Goal: Task Accomplishment & Management: Use online tool/utility

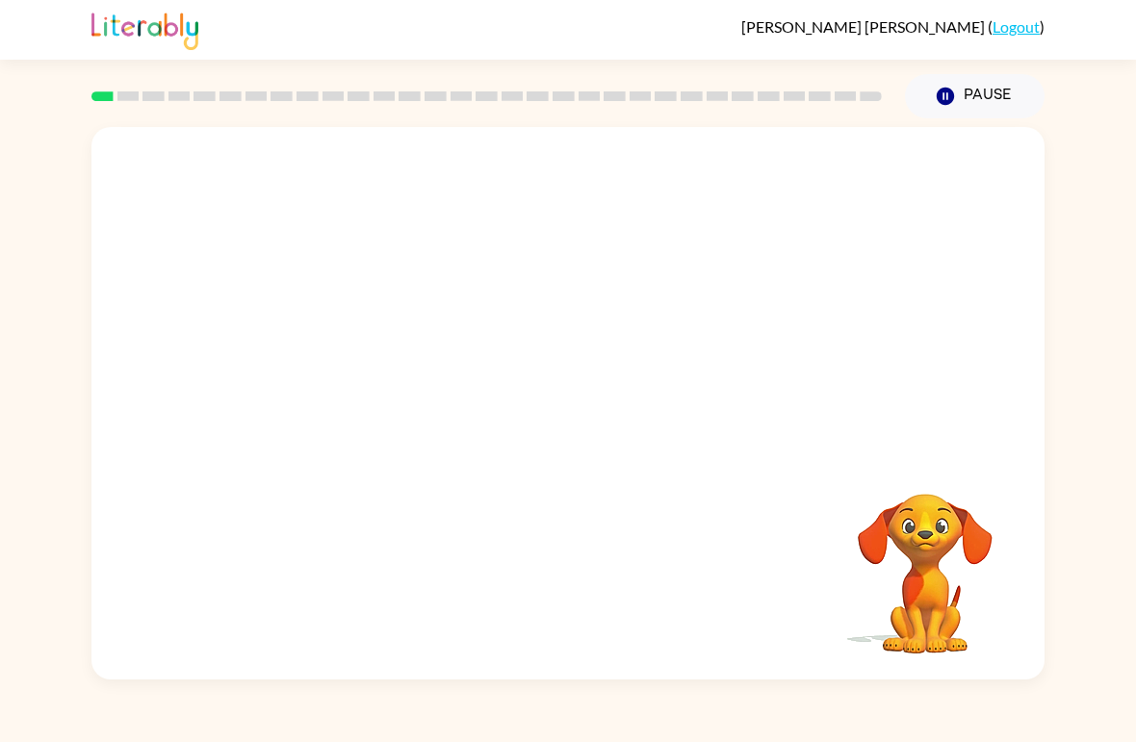
click at [524, 303] on video "Your browser must support playing .mp4 files to use Literably. Please try using…" at bounding box center [567, 290] width 953 height 326
click at [527, 304] on video "Your browser must support playing .mp4 files to use Literably. Please try using…" at bounding box center [567, 290] width 953 height 326
click at [573, 409] on div at bounding box center [567, 413] width 123 height 70
click at [568, 410] on icon "button" at bounding box center [569, 414] width 34 height 34
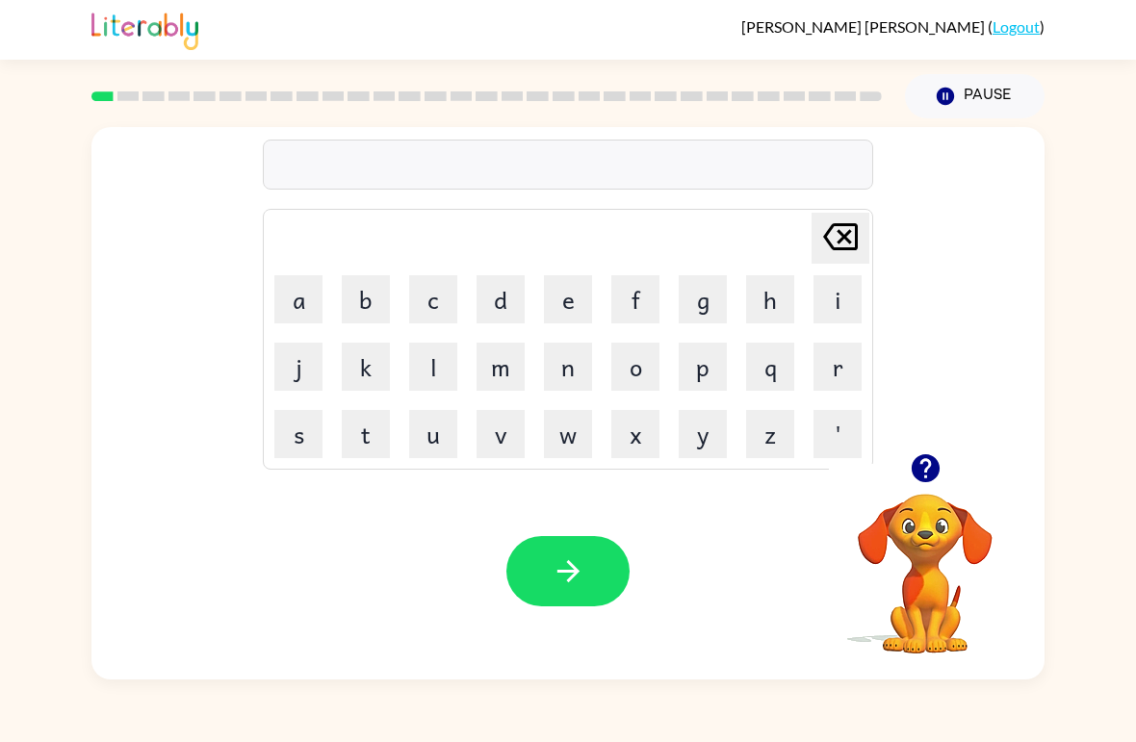
click at [847, 373] on button "r" at bounding box center [838, 367] width 48 height 48
click at [429, 440] on button "u" at bounding box center [433, 434] width 48 height 48
click at [364, 286] on button "b" at bounding box center [366, 299] width 48 height 48
click at [578, 556] on icon "button" at bounding box center [569, 572] width 34 height 34
click at [505, 374] on button "m" at bounding box center [501, 367] width 48 height 48
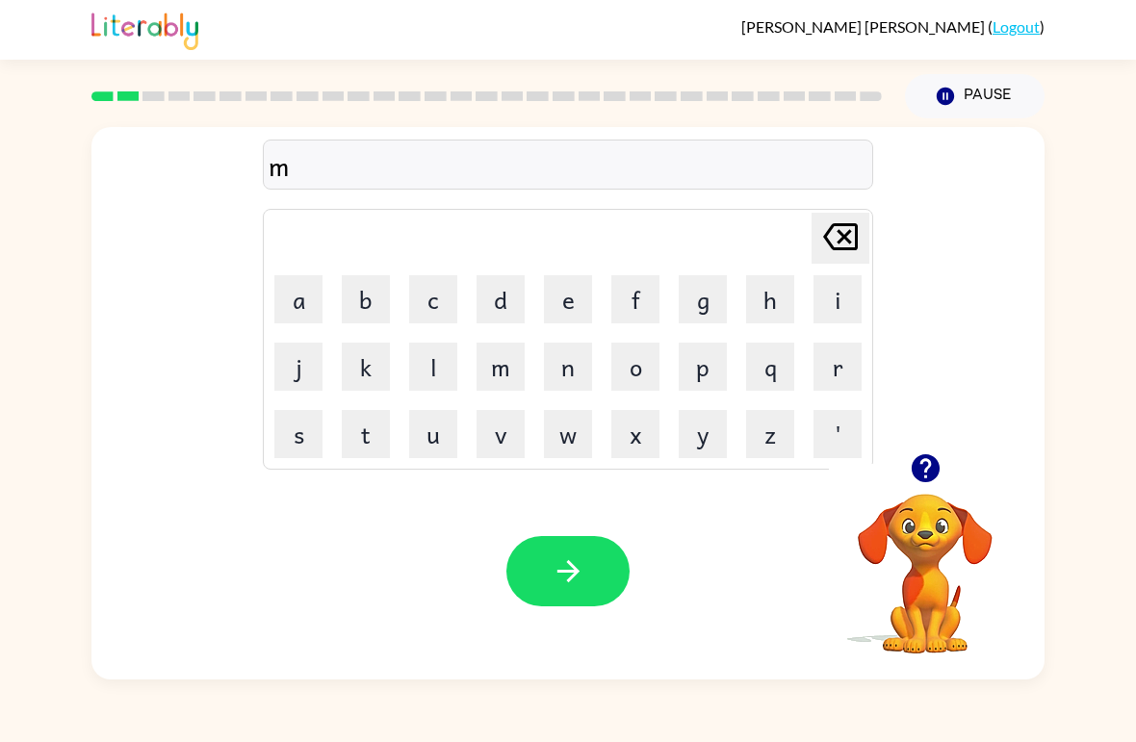
click at [659, 361] on button "o" at bounding box center [635, 367] width 48 height 48
click at [429, 444] on button "u" at bounding box center [433, 434] width 48 height 48
click at [361, 442] on button "t" at bounding box center [366, 434] width 48 height 48
click at [777, 288] on button "h" at bounding box center [770, 299] width 48 height 48
click at [581, 575] on icon "button" at bounding box center [569, 572] width 34 height 34
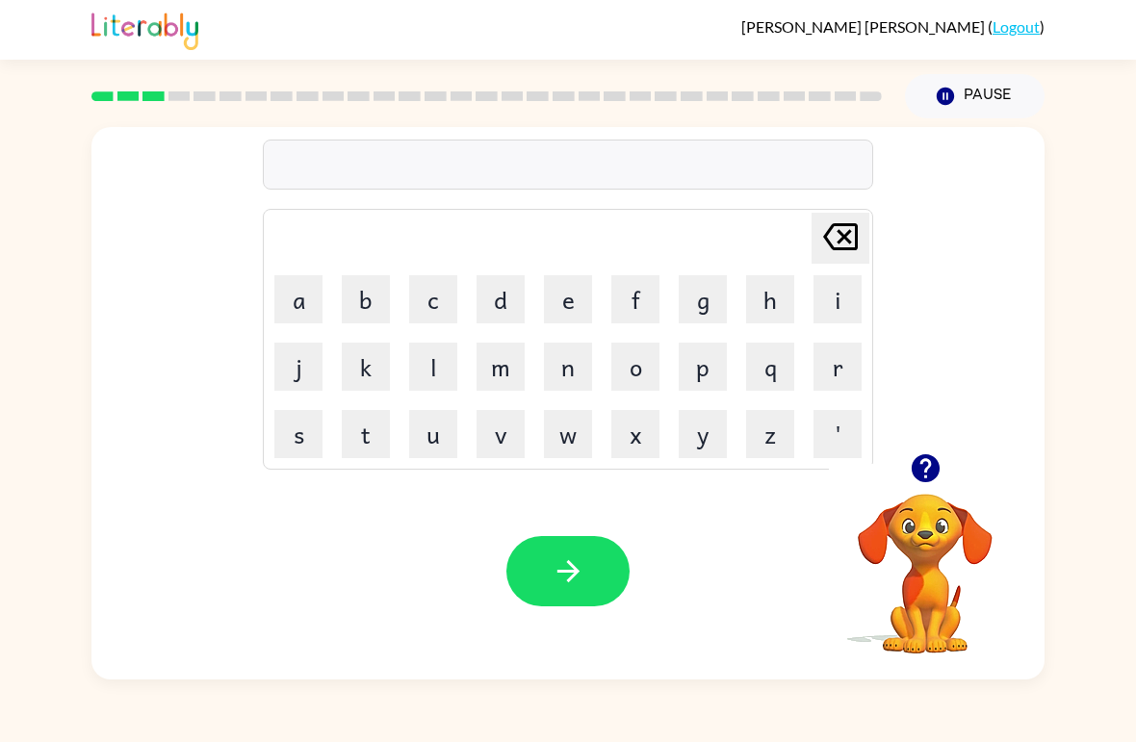
click at [503, 303] on button "d" at bounding box center [501, 299] width 48 height 48
click at [580, 295] on button "e" at bounding box center [568, 299] width 48 height 48
click at [552, 370] on button "n" at bounding box center [568, 367] width 48 height 48
click at [572, 563] on icon "button" at bounding box center [569, 572] width 34 height 34
click at [292, 424] on button "s" at bounding box center [298, 434] width 48 height 48
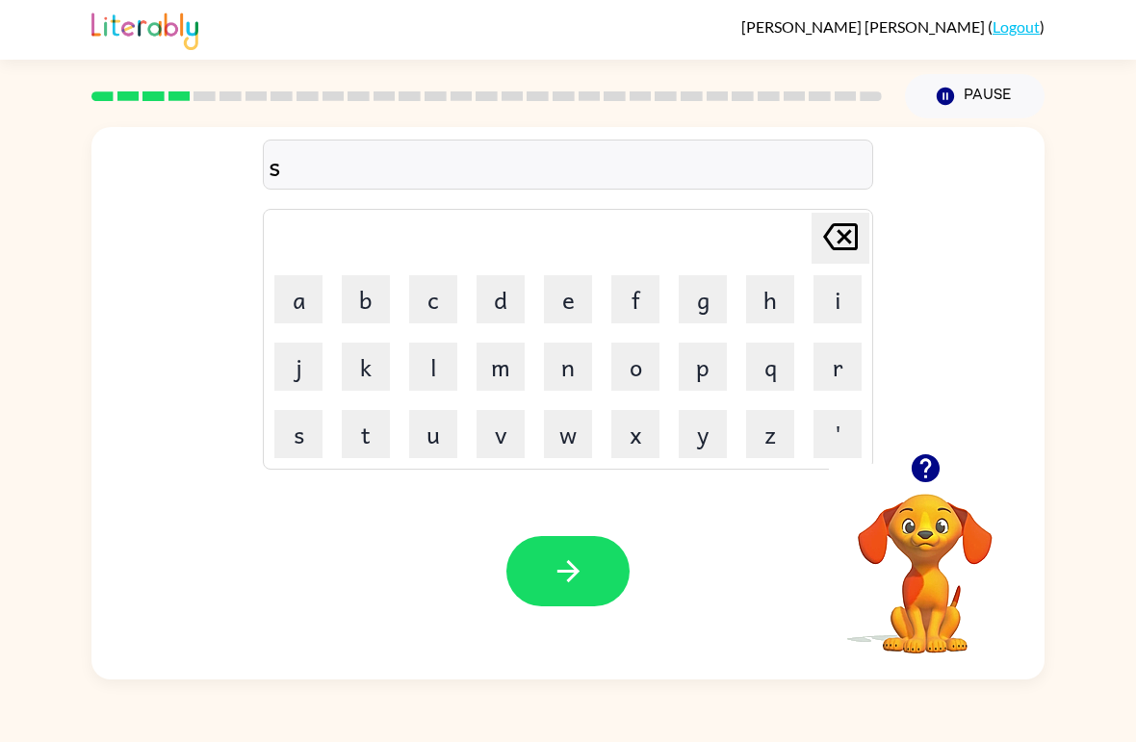
click at [712, 365] on button "p" at bounding box center [703, 367] width 48 height 48
click at [636, 376] on button "o" at bounding box center [635, 367] width 48 height 48
click at [334, 440] on td "t" at bounding box center [365, 434] width 65 height 65
click at [378, 442] on button "t" at bounding box center [366, 434] width 48 height 48
click at [567, 578] on icon "button" at bounding box center [569, 572] width 34 height 34
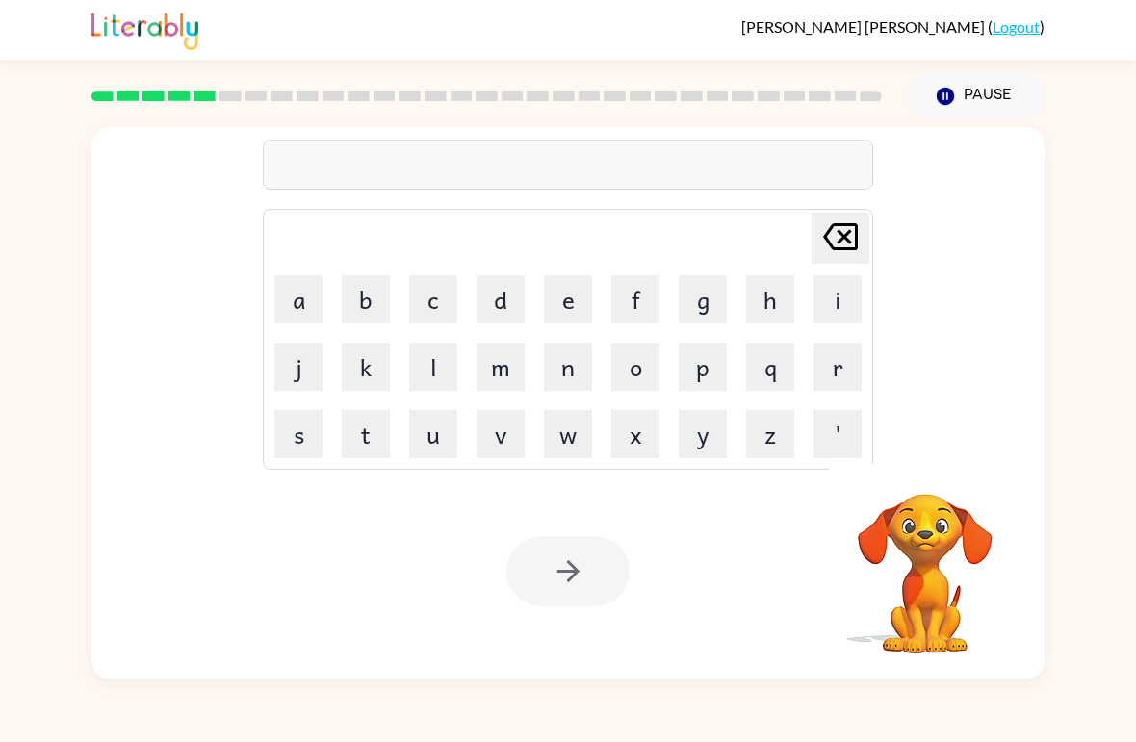
click at [946, 584] on video "Your browser must support playing .mp4 files to use Literably. Please try using…" at bounding box center [925, 560] width 193 height 193
click at [318, 439] on button "s" at bounding box center [298, 434] width 48 height 48
click at [554, 449] on button "w" at bounding box center [568, 434] width 48 height 48
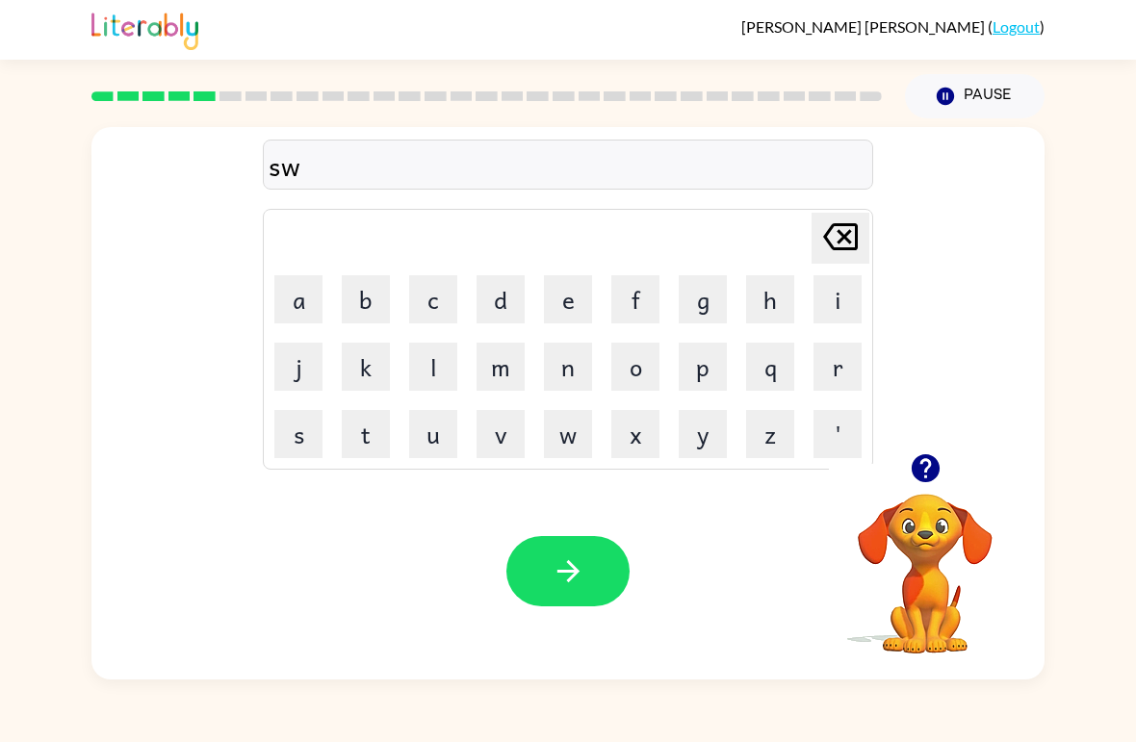
click at [300, 291] on button "a" at bounding box center [298, 299] width 48 height 48
click at [706, 348] on button "p" at bounding box center [703, 367] width 48 height 48
click at [375, 430] on button "t" at bounding box center [366, 434] width 48 height 48
click at [565, 580] on icon "button" at bounding box center [569, 572] width 34 height 34
click at [717, 366] on button "p" at bounding box center [703, 367] width 48 height 48
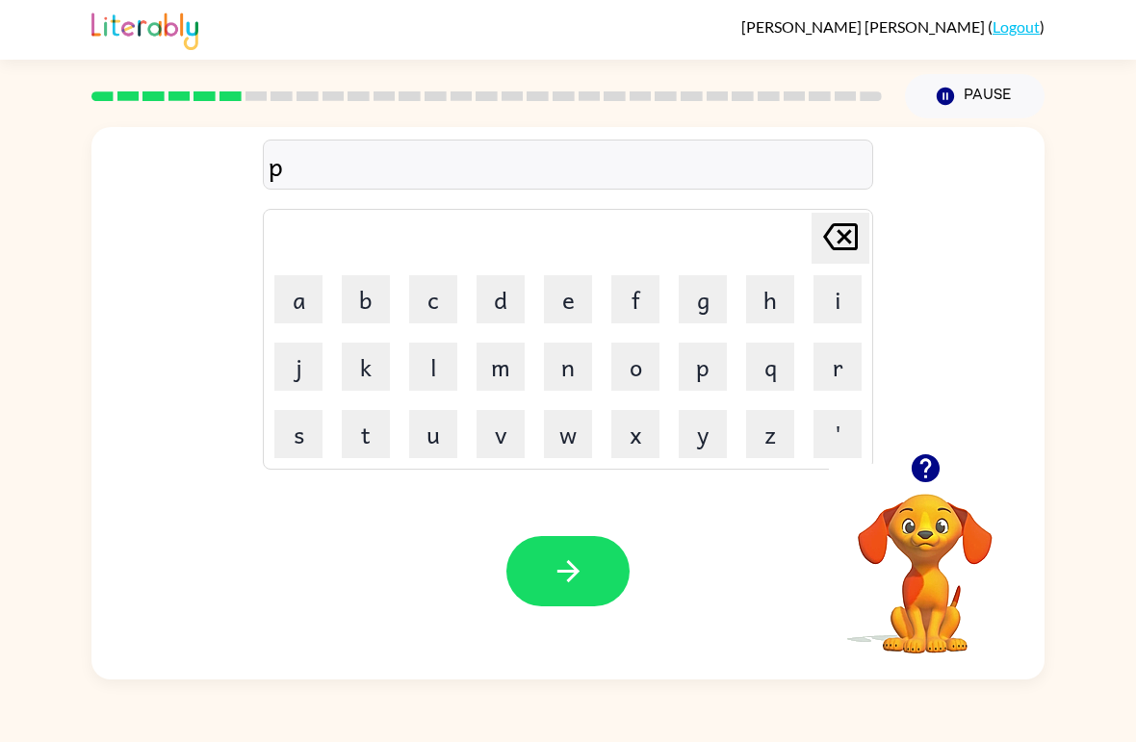
click at [739, 451] on td "z" at bounding box center [770, 434] width 65 height 65
click at [715, 444] on button "y" at bounding box center [703, 434] width 48 height 48
click at [589, 570] on button "button" at bounding box center [567, 571] width 123 height 70
click at [448, 294] on button "c" at bounding box center [433, 299] width 48 height 48
click at [299, 301] on button "a" at bounding box center [298, 299] width 48 height 48
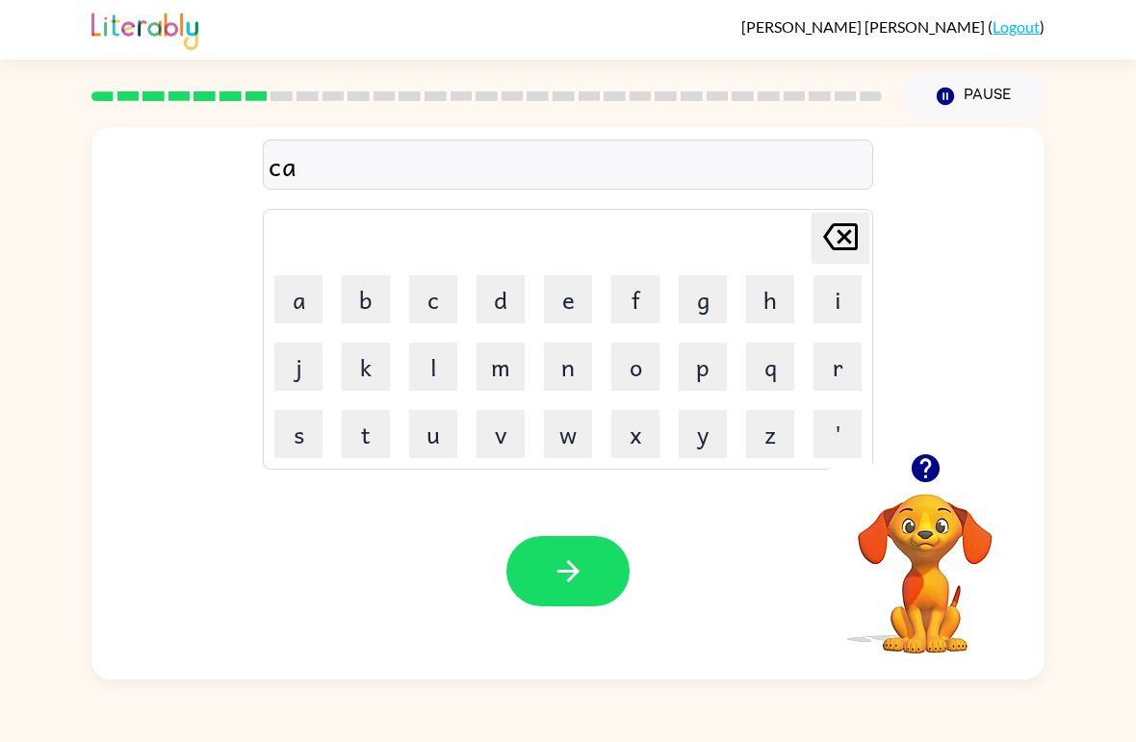
click at [566, 369] on button "n" at bounding box center [568, 367] width 48 height 48
click at [487, 307] on button "d" at bounding box center [501, 299] width 48 height 48
click at [428, 451] on button "u" at bounding box center [433, 434] width 48 height 48
click at [420, 367] on button "l" at bounding box center [433, 367] width 48 height 48
click at [581, 565] on icon "button" at bounding box center [569, 572] width 34 height 34
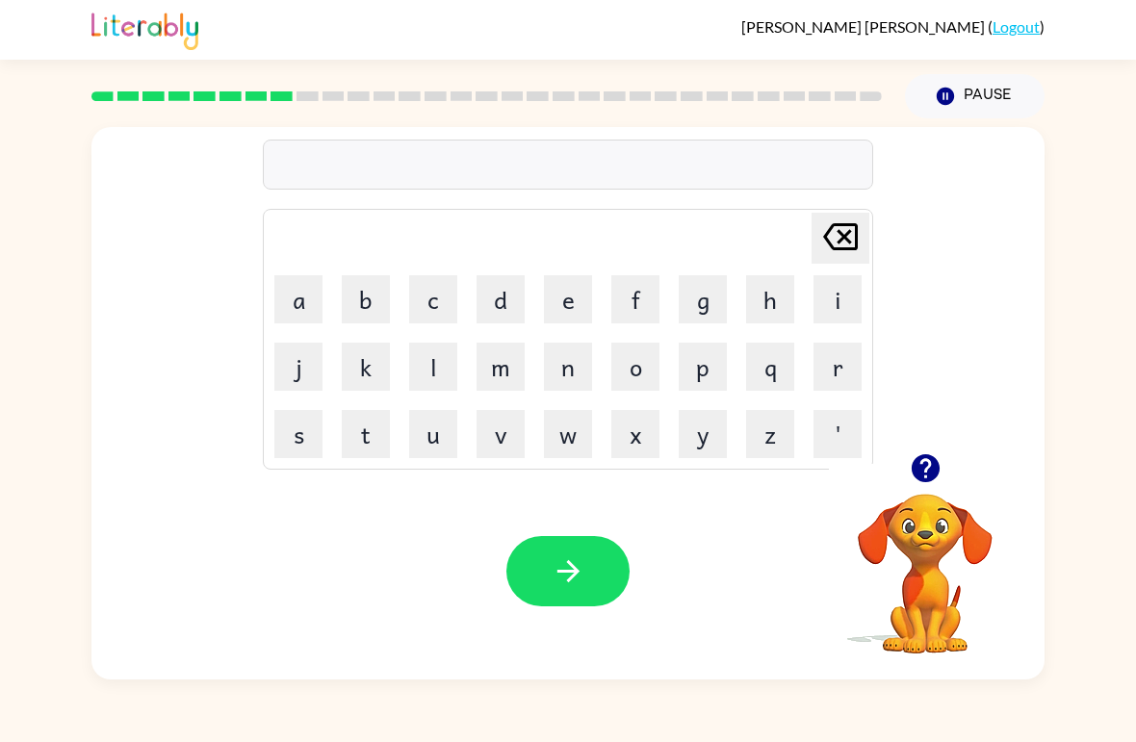
click at [361, 302] on button "b" at bounding box center [366, 299] width 48 height 48
click at [298, 289] on button "a" at bounding box center [298, 299] width 48 height 48
click at [369, 434] on button "t" at bounding box center [366, 434] width 48 height 48
click at [771, 293] on button "h" at bounding box center [770, 299] width 48 height 48
click at [579, 578] on icon "button" at bounding box center [569, 572] width 34 height 34
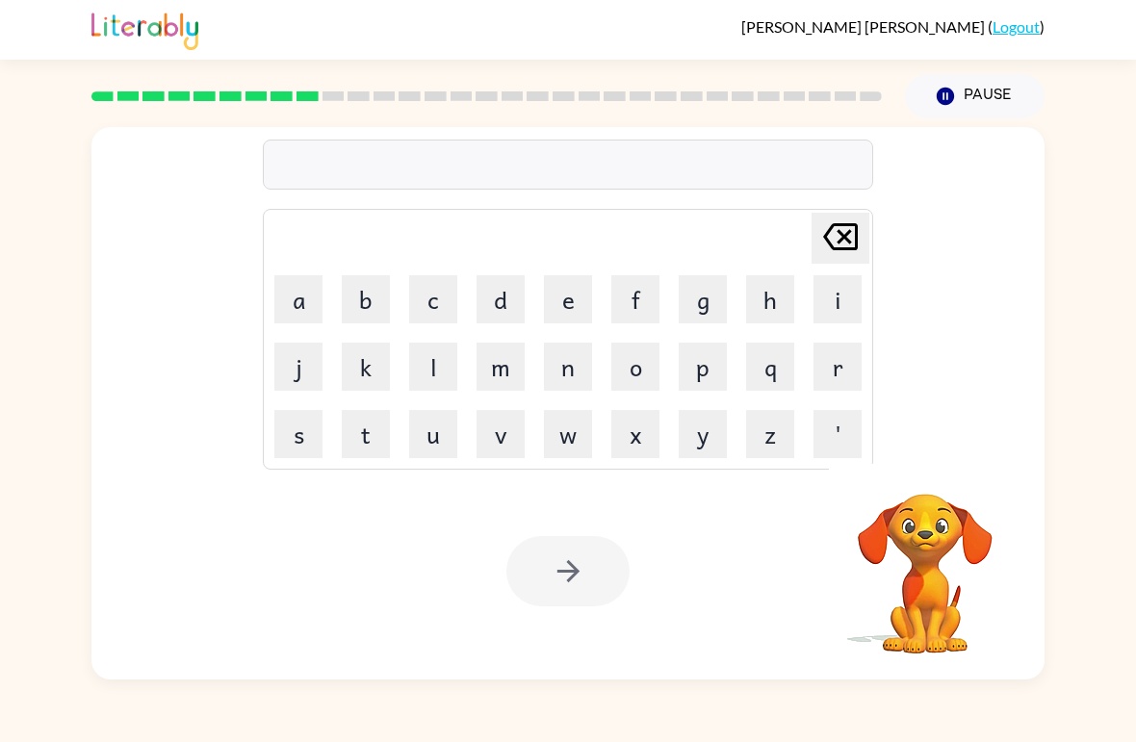
click at [446, 305] on button "c" at bounding box center [433, 299] width 48 height 48
click at [446, 365] on button "l" at bounding box center [433, 367] width 48 height 48
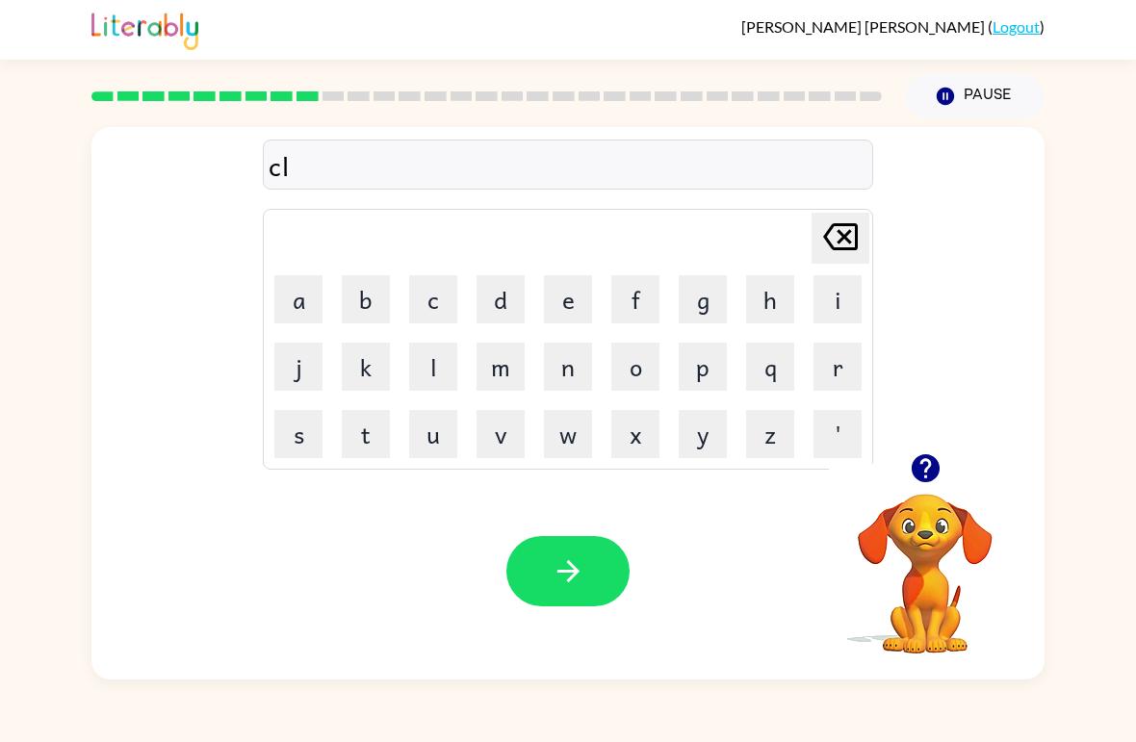
click at [299, 281] on button "a" at bounding box center [298, 299] width 48 height 48
click at [559, 386] on button "n" at bounding box center [568, 367] width 48 height 48
click at [860, 226] on icon "[PERSON_NAME] last character input" at bounding box center [841, 237] width 46 height 46
click at [837, 250] on icon at bounding box center [840, 236] width 35 height 27
click at [310, 300] on button "a" at bounding box center [298, 299] width 48 height 48
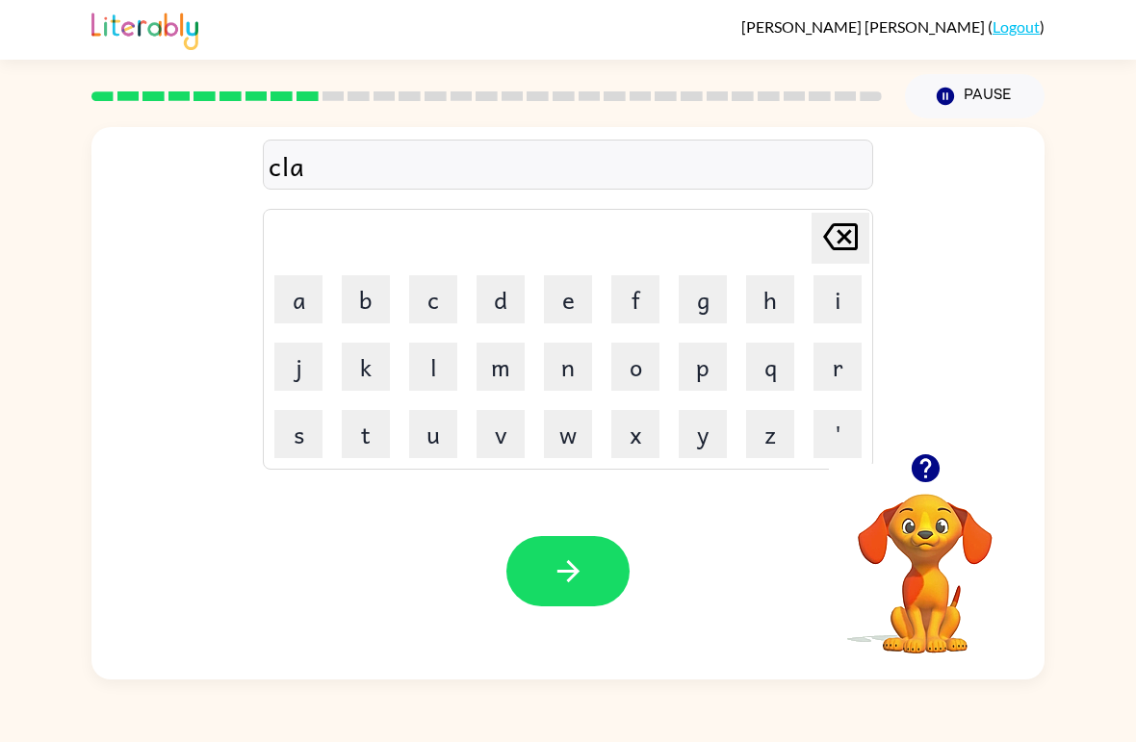
click at [647, 367] on button "o" at bounding box center [635, 367] width 48 height 48
click at [646, 366] on button "o" at bounding box center [635, 367] width 48 height 48
click at [570, 372] on button "n" at bounding box center [568, 367] width 48 height 48
click at [587, 555] on button "button" at bounding box center [567, 571] width 123 height 70
click at [297, 434] on button "s" at bounding box center [298, 434] width 48 height 48
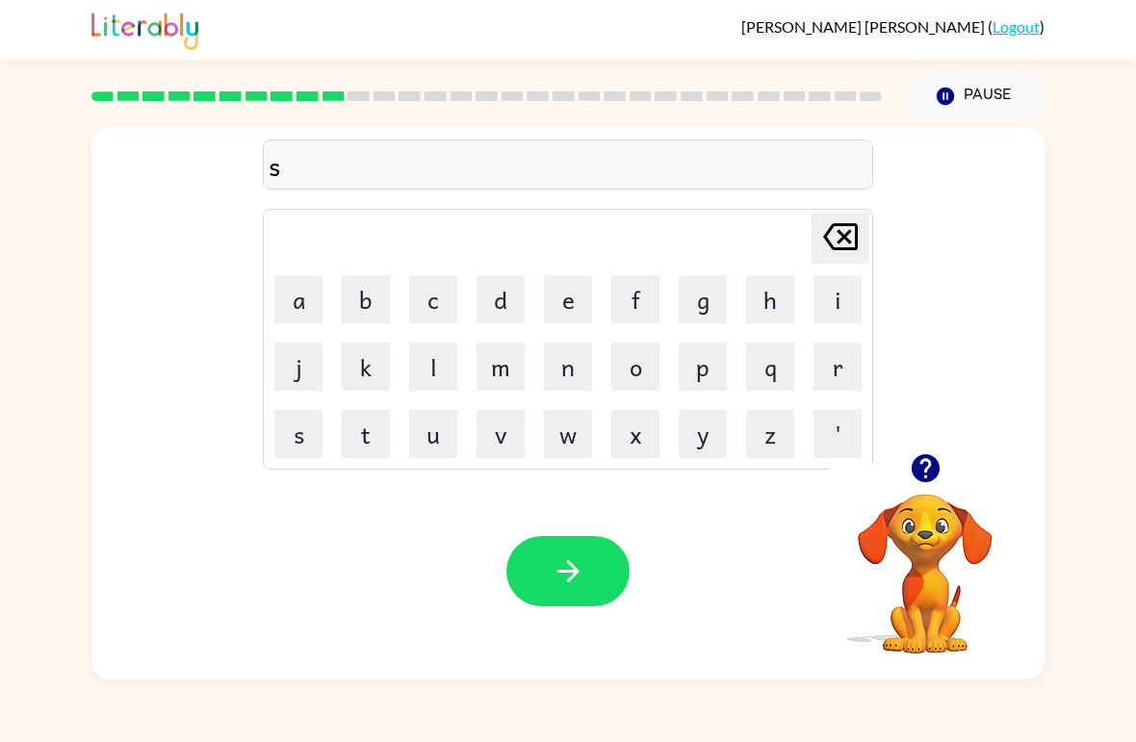
click at [759, 306] on button "h" at bounding box center [770, 299] width 48 height 48
click at [646, 357] on button "o" at bounding box center [635, 367] width 48 height 48
click at [435, 288] on button "c" at bounding box center [433, 299] width 48 height 48
click at [375, 373] on button "k" at bounding box center [366, 367] width 48 height 48
click at [569, 577] on icon "button" at bounding box center [569, 572] width 34 height 34
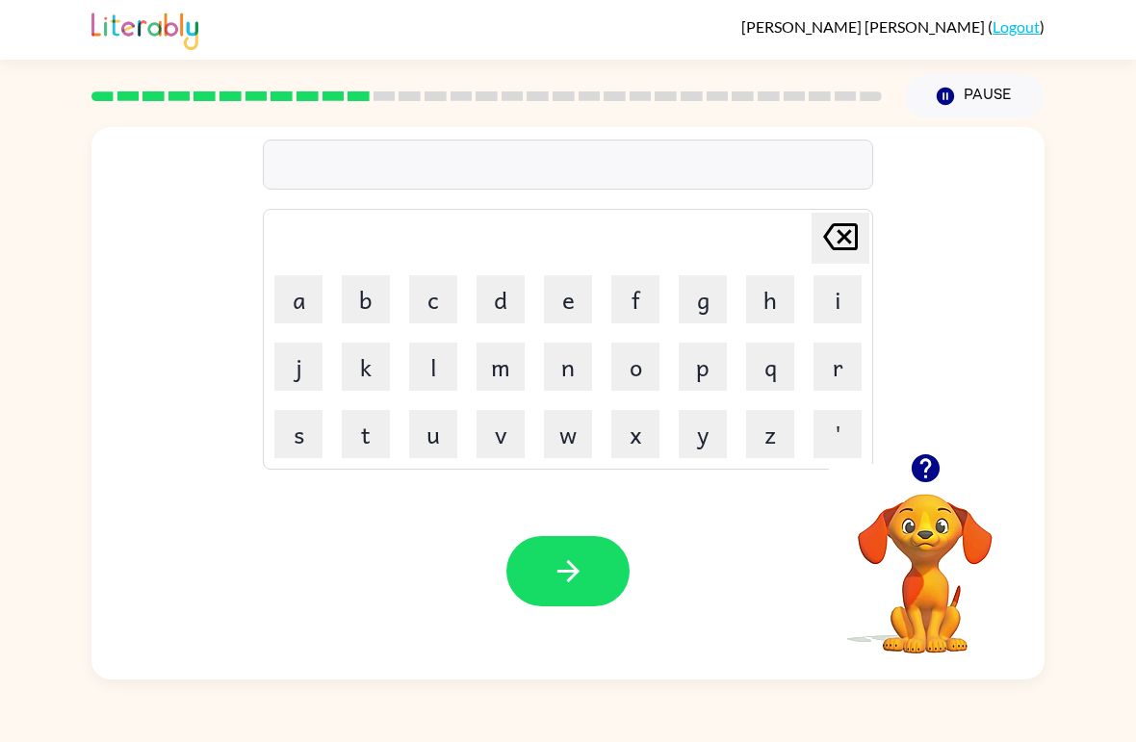
click at [691, 309] on button "g" at bounding box center [703, 299] width 48 height 48
click at [293, 297] on button "a" at bounding box center [298, 299] width 48 height 48
click at [315, 439] on button "s" at bounding box center [298, 434] width 48 height 48
click at [580, 570] on icon "button" at bounding box center [569, 572] width 34 height 34
click at [586, 292] on button "e" at bounding box center [568, 299] width 48 height 48
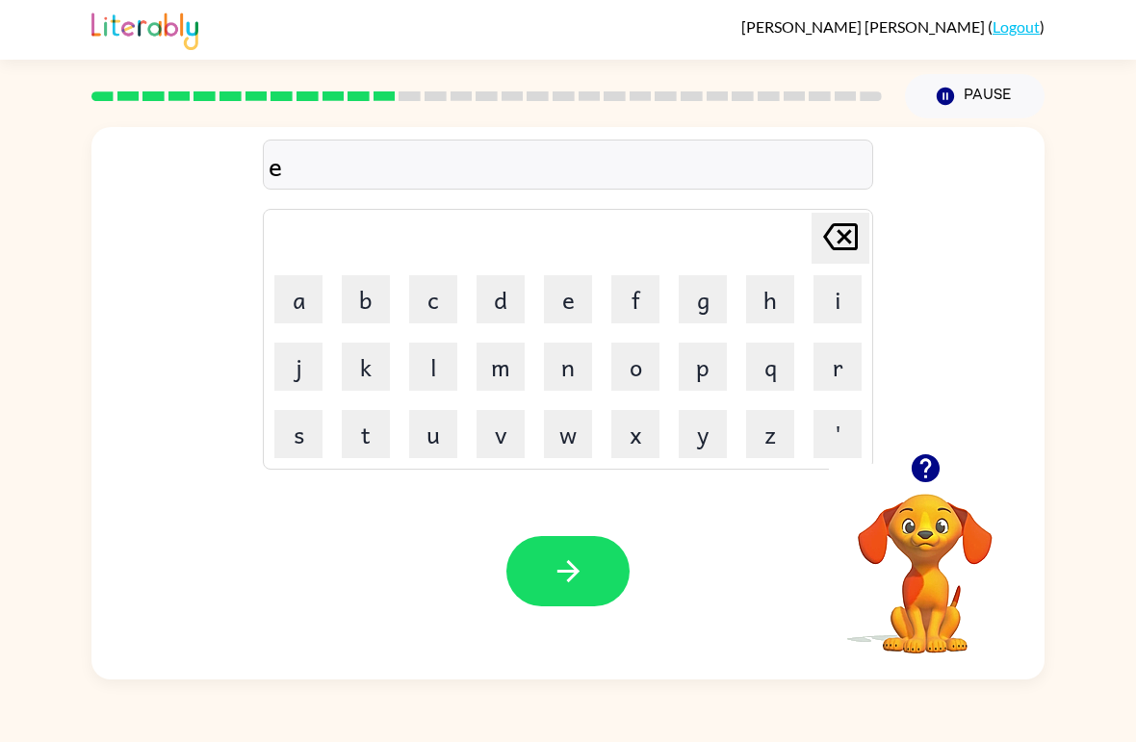
click at [761, 448] on button "z" at bounding box center [770, 434] width 48 height 48
click at [821, 241] on icon "[PERSON_NAME] last character input" at bounding box center [841, 237] width 46 height 46
click at [635, 443] on button "x" at bounding box center [635, 434] width 48 height 48
click at [712, 367] on button "p" at bounding box center [703, 367] width 48 height 48
click at [435, 376] on button "l" at bounding box center [433, 367] width 48 height 48
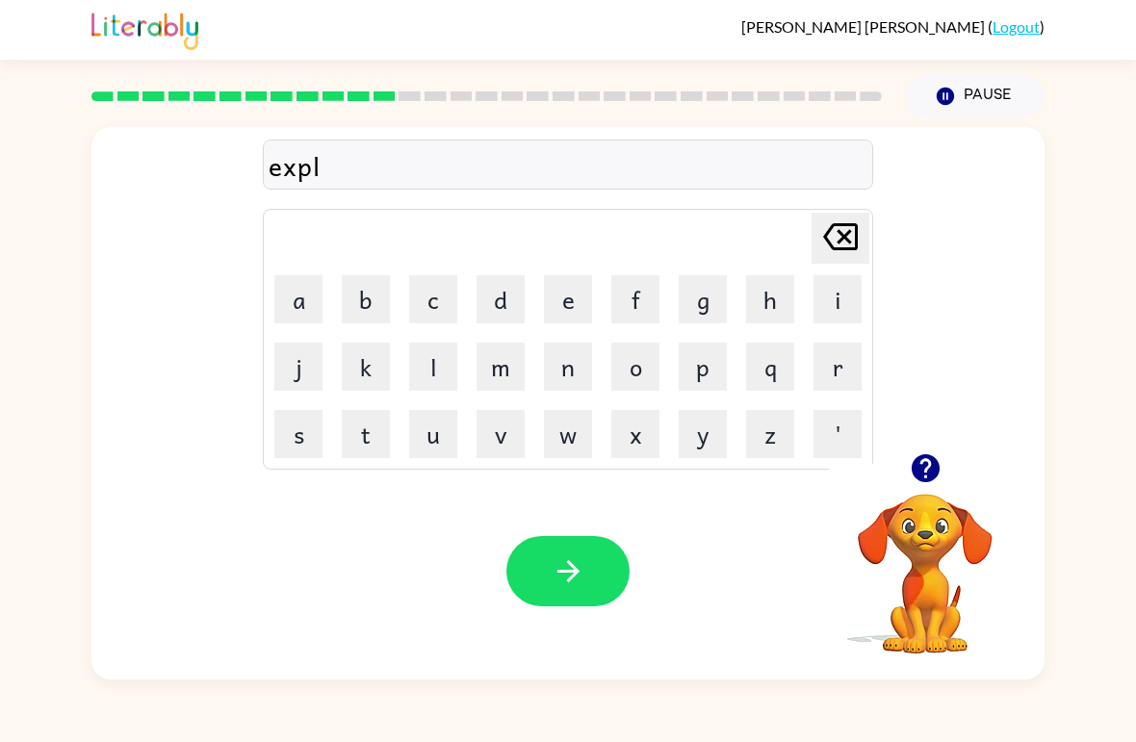
click at [642, 373] on button "o" at bounding box center [635, 367] width 48 height 48
click at [506, 309] on button "d" at bounding box center [501, 299] width 48 height 48
click at [566, 291] on button "e" at bounding box center [568, 299] width 48 height 48
click at [572, 569] on icon "button" at bounding box center [569, 572] width 34 height 34
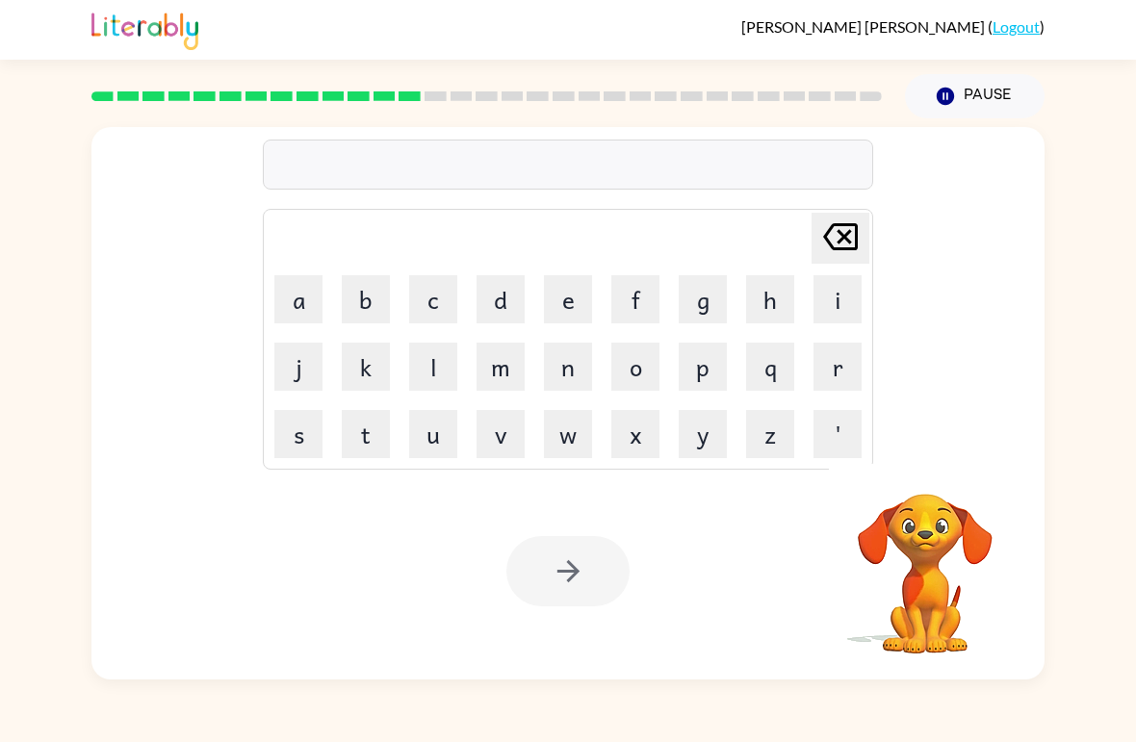
click at [296, 444] on button "s" at bounding box center [298, 434] width 48 height 48
click at [575, 438] on button "w" at bounding box center [568, 434] width 48 height 48
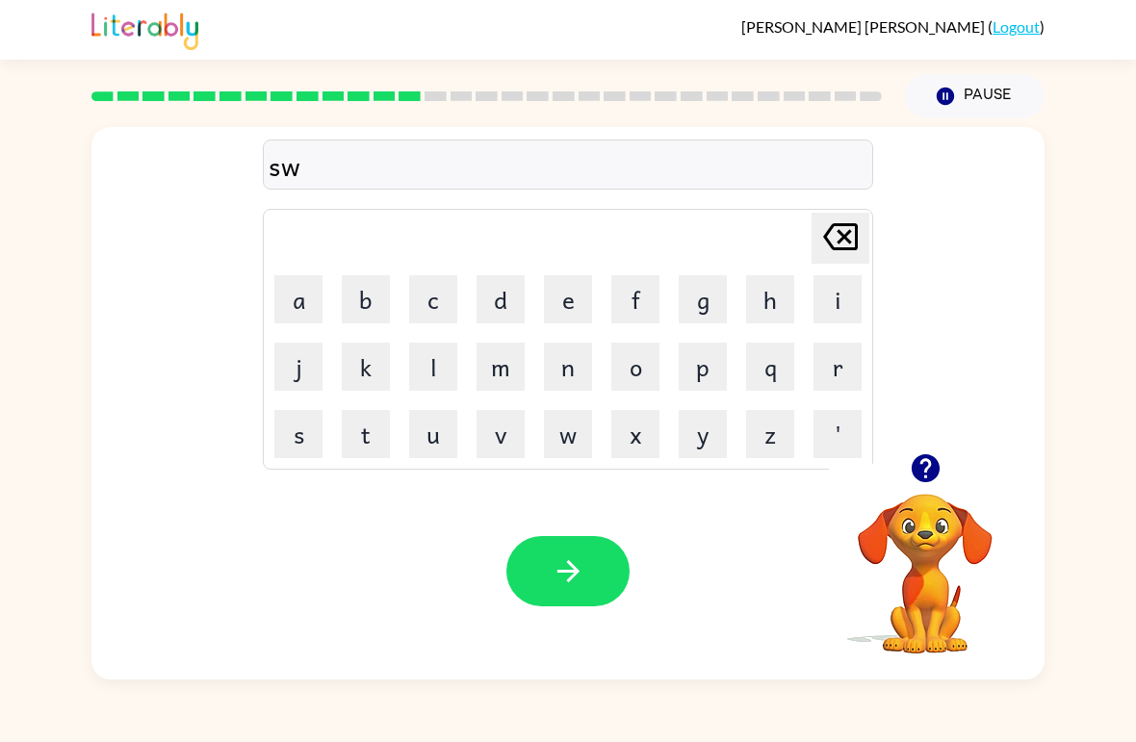
click at [561, 307] on button "e" at bounding box center [568, 299] width 48 height 48
click at [370, 437] on button "t" at bounding box center [366, 434] width 48 height 48
click at [565, 365] on button "n" at bounding box center [568, 367] width 48 height 48
click at [562, 310] on button "e" at bounding box center [568, 299] width 48 height 48
click at [296, 444] on button "s" at bounding box center [298, 434] width 48 height 48
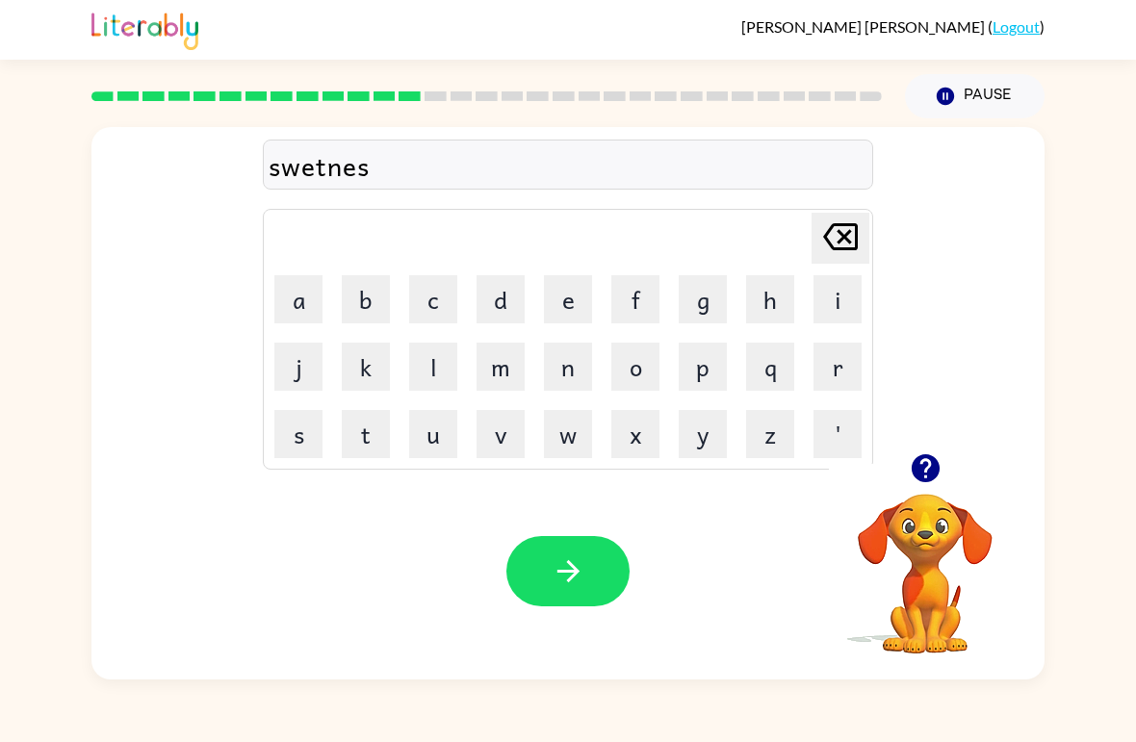
click at [550, 565] on button "button" at bounding box center [567, 571] width 123 height 70
click at [780, 323] on button "h" at bounding box center [770, 299] width 48 height 48
click at [844, 295] on button "i" at bounding box center [838, 299] width 48 height 48
click at [711, 365] on button "p" at bounding box center [703, 367] width 48 height 48
click at [637, 369] on button "o" at bounding box center [635, 367] width 48 height 48
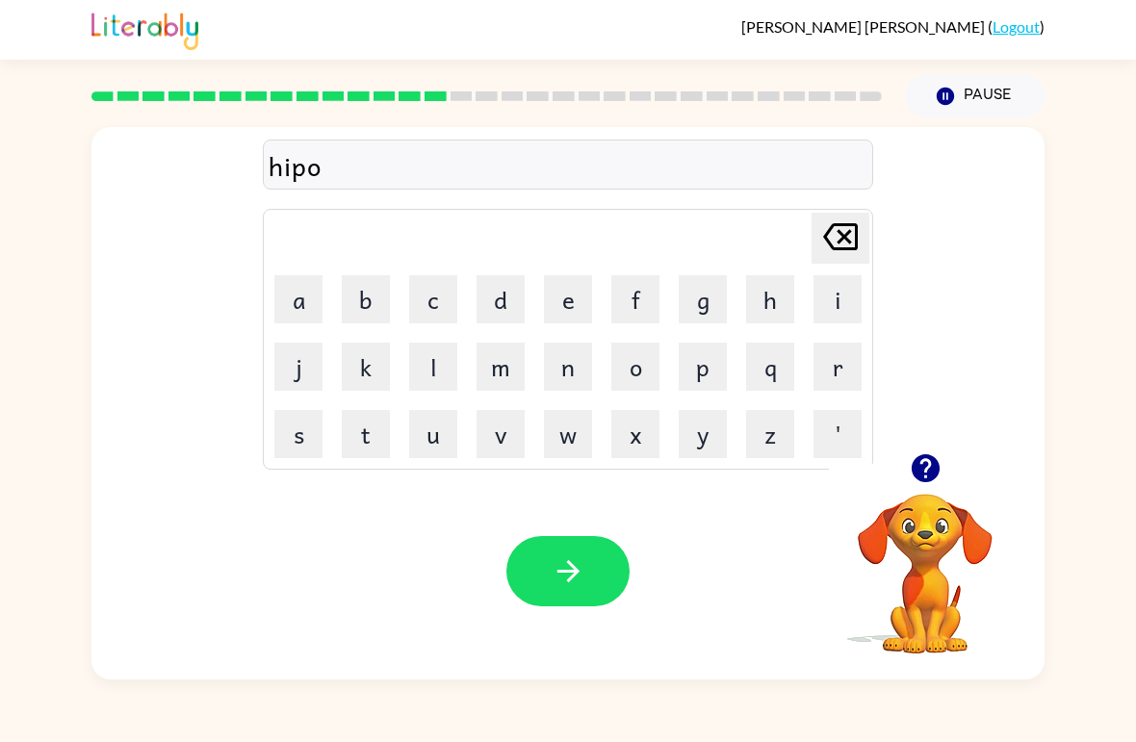
click at [552, 563] on icon "button" at bounding box center [569, 572] width 34 height 34
click at [634, 304] on button "f" at bounding box center [635, 299] width 48 height 48
click at [670, 364] on td "p" at bounding box center [702, 366] width 65 height 65
click at [635, 365] on button "o" at bounding box center [635, 367] width 48 height 48
click at [652, 375] on button "o" at bounding box center [635, 367] width 48 height 48
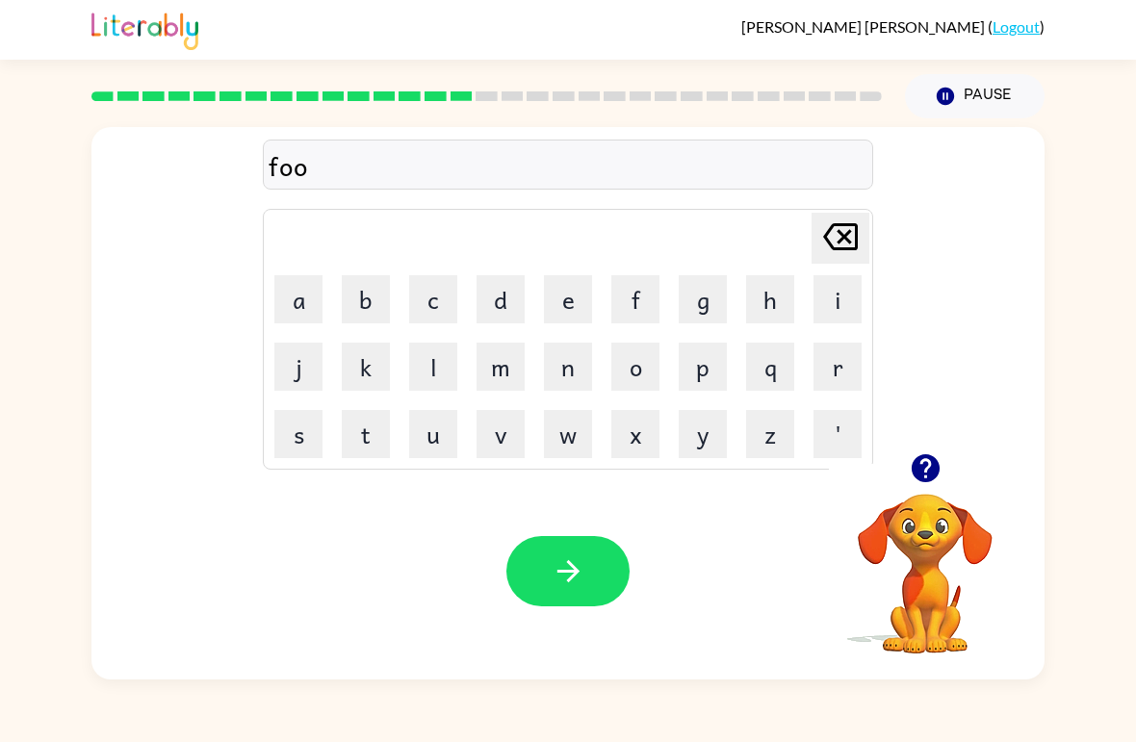
click at [845, 240] on icon at bounding box center [840, 236] width 35 height 27
click at [451, 290] on button "c" at bounding box center [433, 299] width 48 height 48
click at [366, 361] on button "k" at bounding box center [366, 367] width 48 height 48
click at [580, 589] on button "button" at bounding box center [567, 571] width 123 height 70
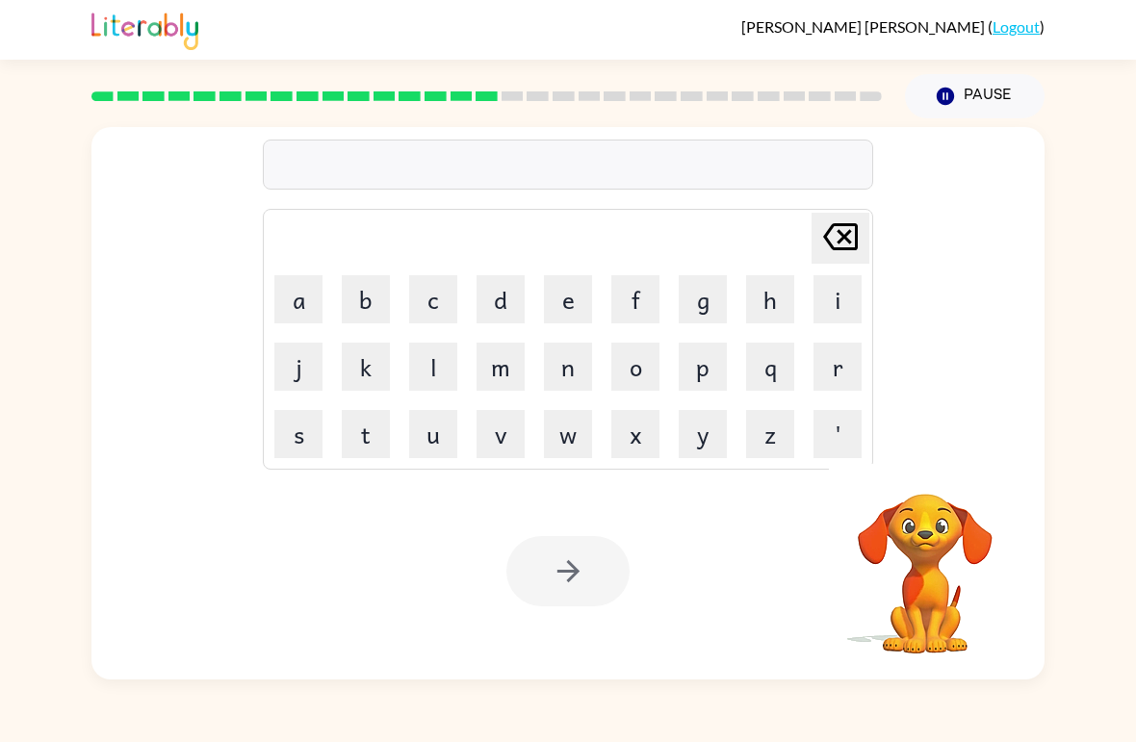
click at [578, 428] on button "w" at bounding box center [568, 434] width 48 height 48
click at [575, 304] on button "e" at bounding box center [568, 299] width 48 height 48
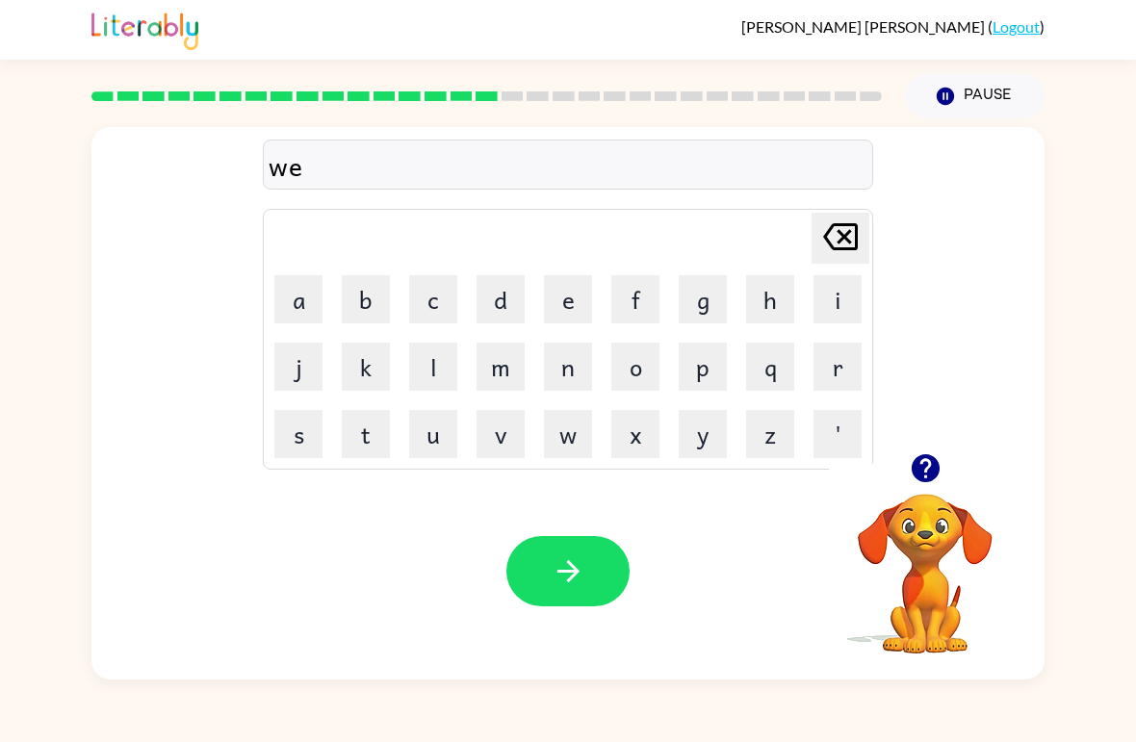
click at [373, 299] on button "b" at bounding box center [366, 299] width 48 height 48
click at [582, 574] on icon "button" at bounding box center [569, 572] width 34 height 34
click at [299, 436] on button "s" at bounding box center [298, 434] width 48 height 48
click at [436, 362] on button "l" at bounding box center [433, 367] width 48 height 48
click at [578, 297] on button "e" at bounding box center [568, 299] width 48 height 48
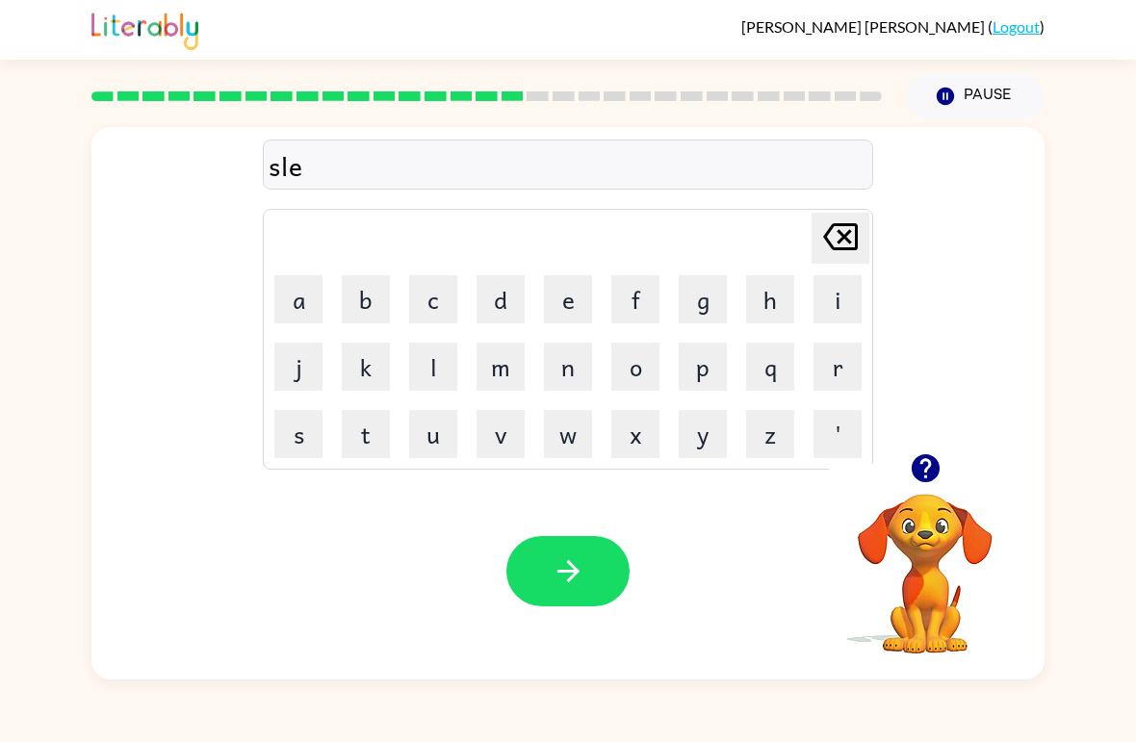
click at [708, 366] on button "p" at bounding box center [703, 367] width 48 height 48
click at [380, 440] on button "t" at bounding box center [366, 434] width 48 height 48
click at [584, 582] on icon "button" at bounding box center [569, 572] width 34 height 34
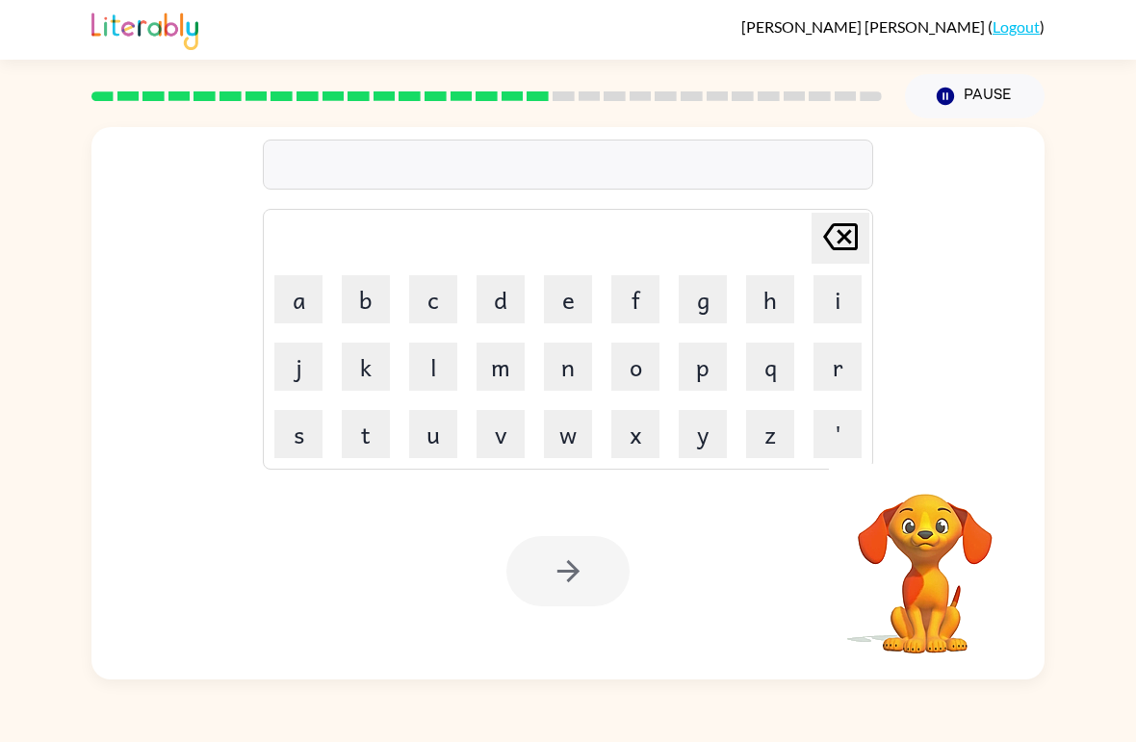
click at [785, 296] on button "h" at bounding box center [770, 299] width 48 height 48
click at [832, 378] on button "r" at bounding box center [838, 367] width 48 height 48
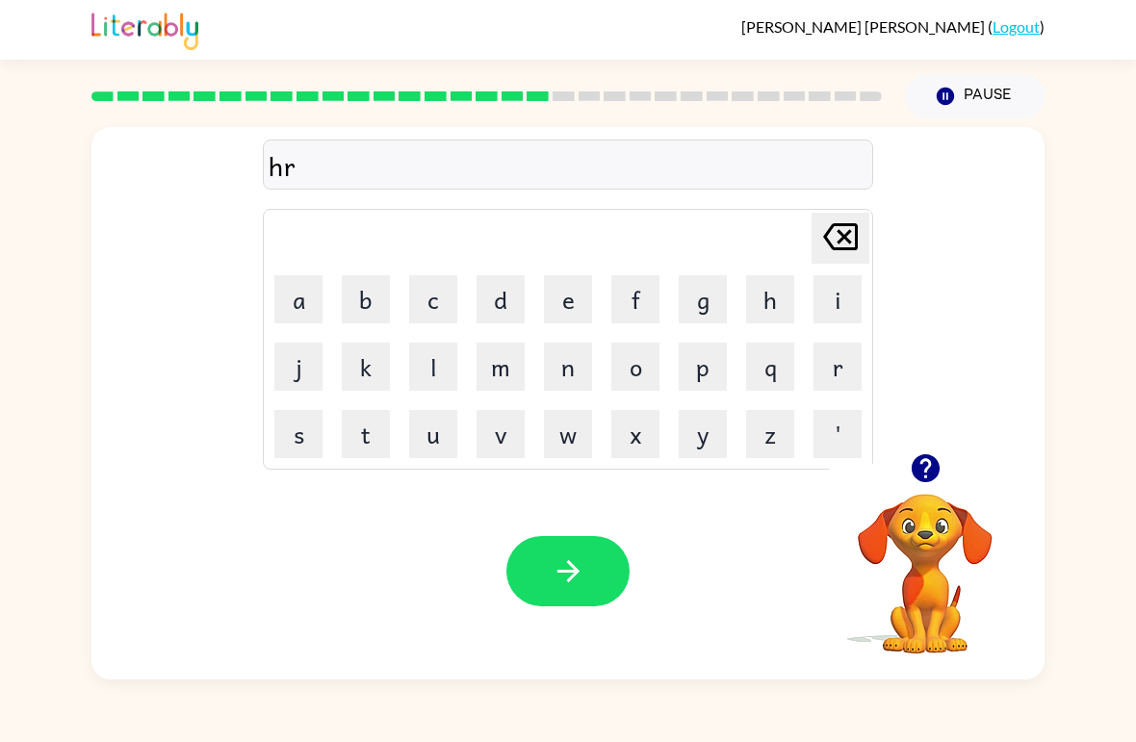
click at [500, 312] on button "d" at bounding box center [501, 299] width 48 height 48
click at [929, 481] on icon "button" at bounding box center [925, 468] width 28 height 28
click at [823, 222] on icon "[PERSON_NAME] last character input" at bounding box center [841, 237] width 46 height 46
click at [822, 221] on icon "[PERSON_NAME] last character input" at bounding box center [841, 237] width 46 height 46
click at [840, 376] on button "r" at bounding box center [838, 367] width 48 height 48
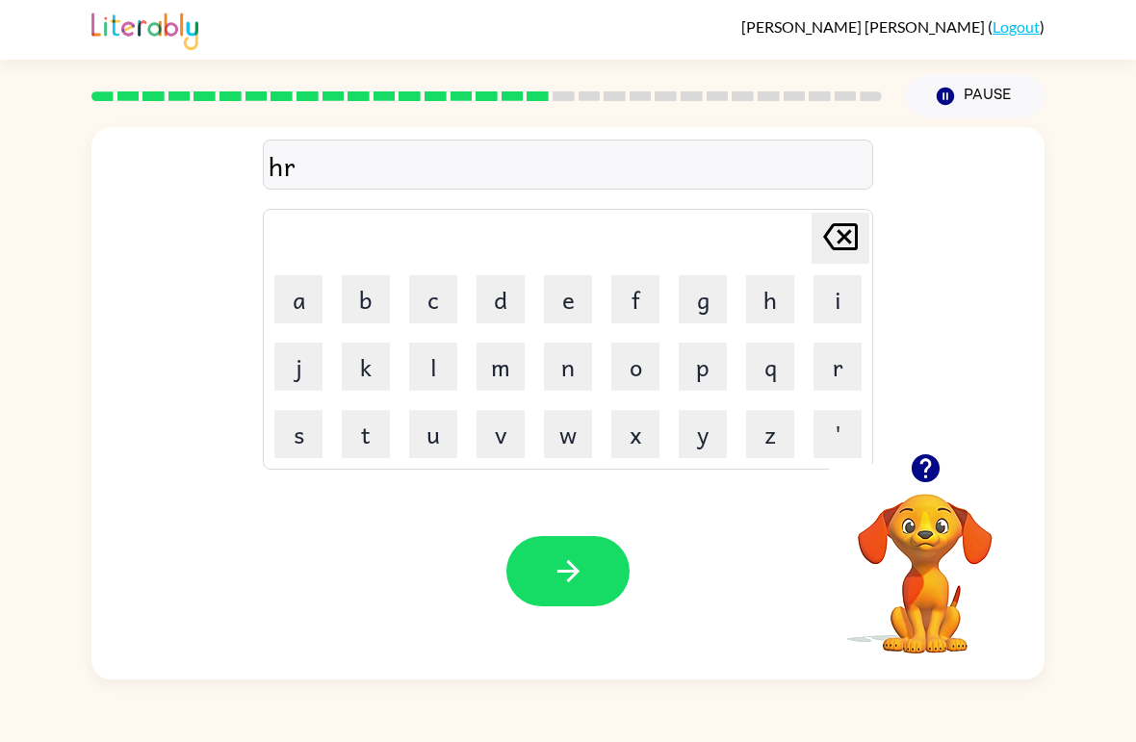
click at [490, 314] on button "d" at bounding box center [501, 299] width 48 height 48
click at [525, 571] on button "button" at bounding box center [567, 571] width 123 height 70
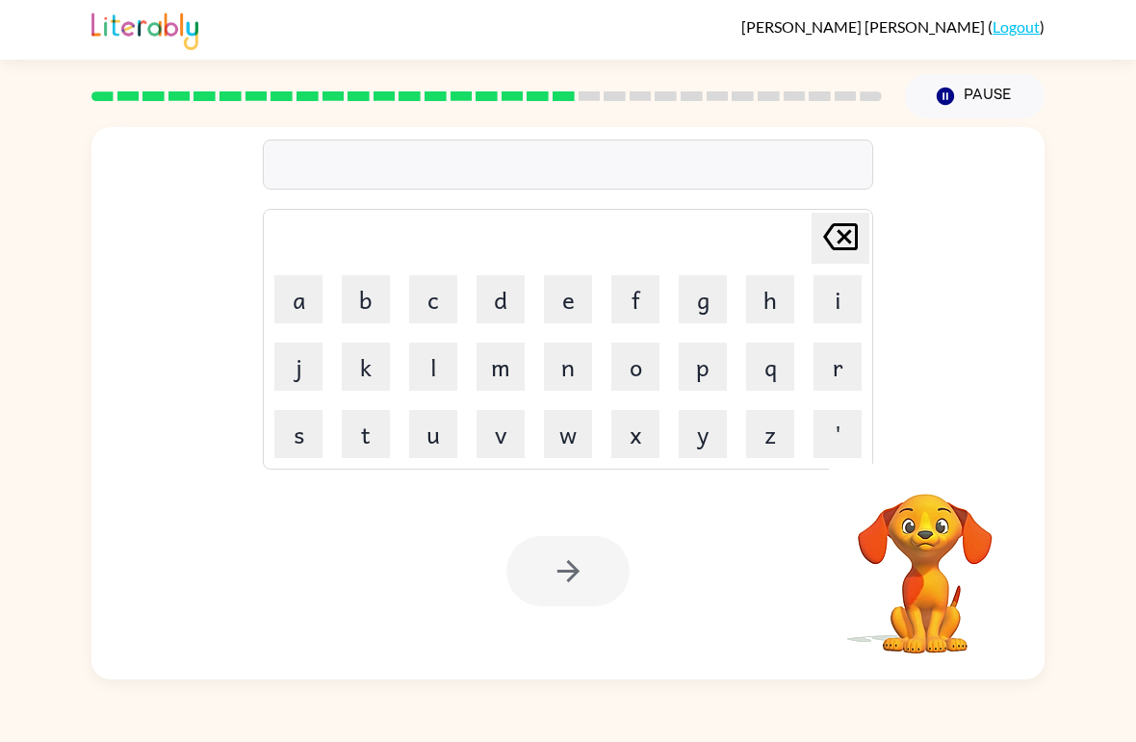
click at [503, 298] on button "d" at bounding box center [501, 299] width 48 height 48
click at [499, 307] on button "d" at bounding box center [501, 299] width 48 height 48
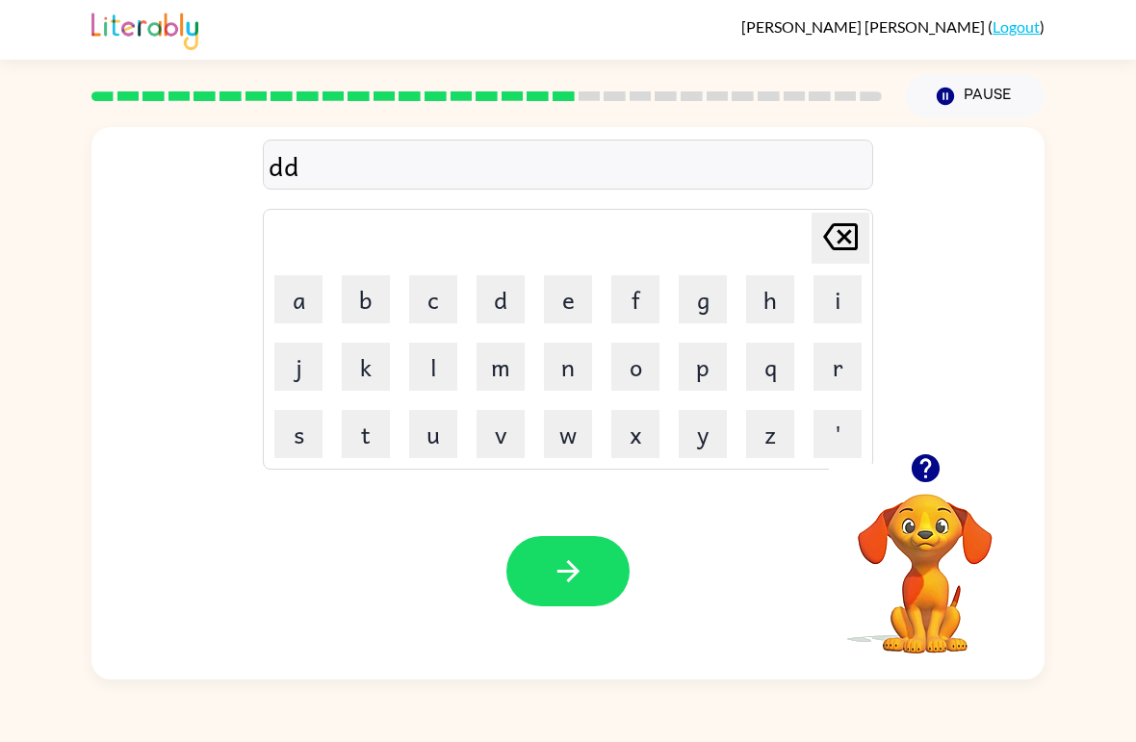
click at [832, 249] on icon at bounding box center [840, 236] width 35 height 27
click at [641, 365] on button "o" at bounding box center [635, 367] width 48 height 48
click at [507, 281] on button "d" at bounding box center [501, 299] width 48 height 48
click at [564, 584] on icon "button" at bounding box center [569, 572] width 34 height 34
click at [832, 378] on button "r" at bounding box center [838, 367] width 48 height 48
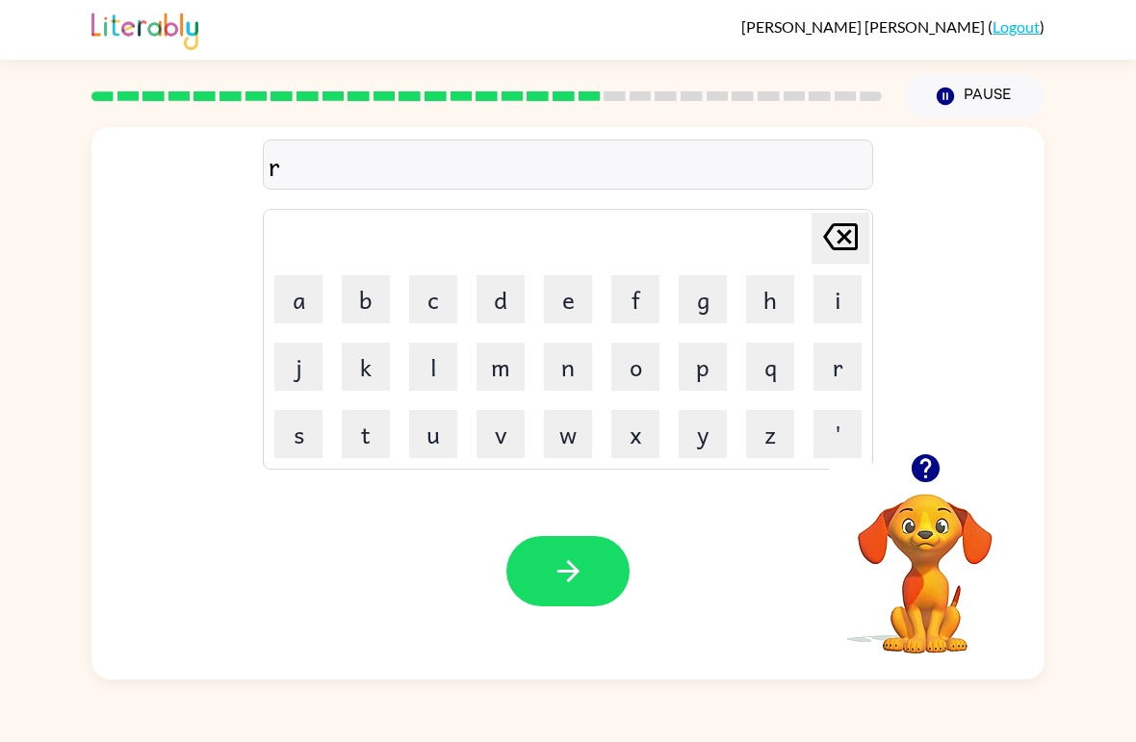
click at [591, 315] on button "e" at bounding box center [568, 299] width 48 height 48
click at [297, 443] on button "s" at bounding box center [298, 434] width 48 height 48
click at [360, 447] on button "t" at bounding box center [366, 434] width 48 height 48
click at [816, 301] on button "i" at bounding box center [838, 299] width 48 height 48
click at [506, 309] on button "d" at bounding box center [501, 299] width 48 height 48
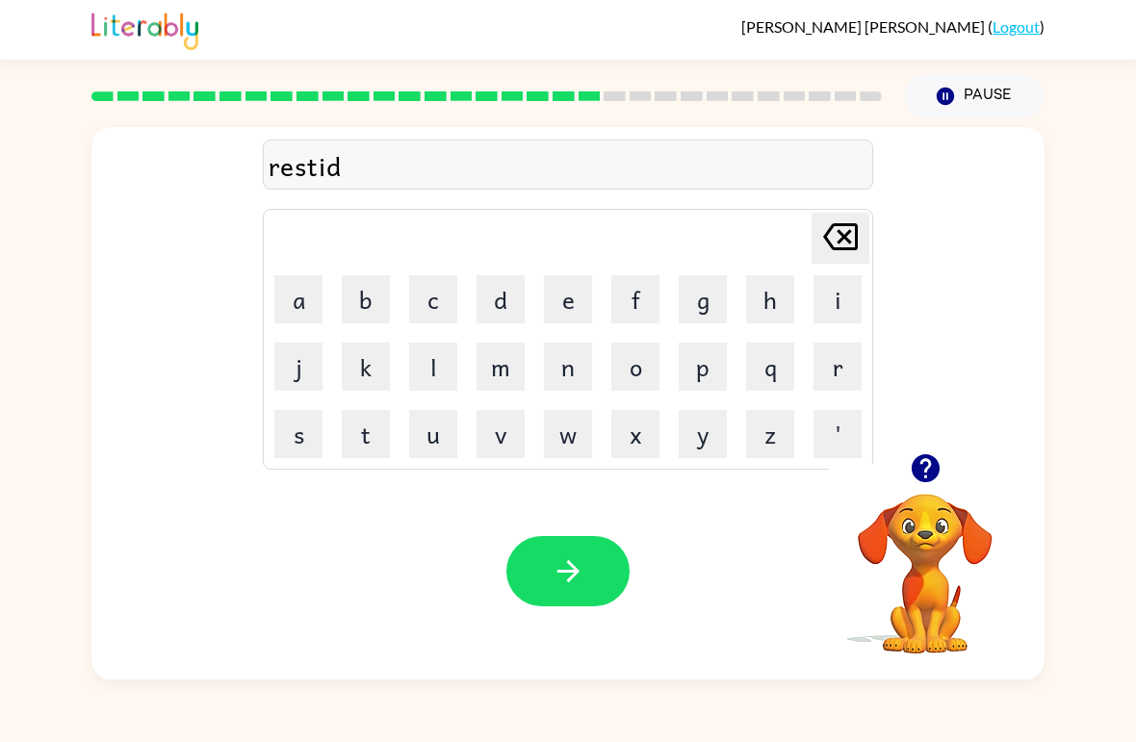
click at [539, 572] on button "button" at bounding box center [567, 571] width 123 height 70
click at [304, 313] on button "a" at bounding box center [298, 299] width 48 height 48
click at [422, 283] on button "c" at bounding box center [433, 299] width 48 height 48
click at [368, 387] on button "k" at bounding box center [366, 367] width 48 height 48
click at [818, 317] on button "i" at bounding box center [838, 299] width 48 height 48
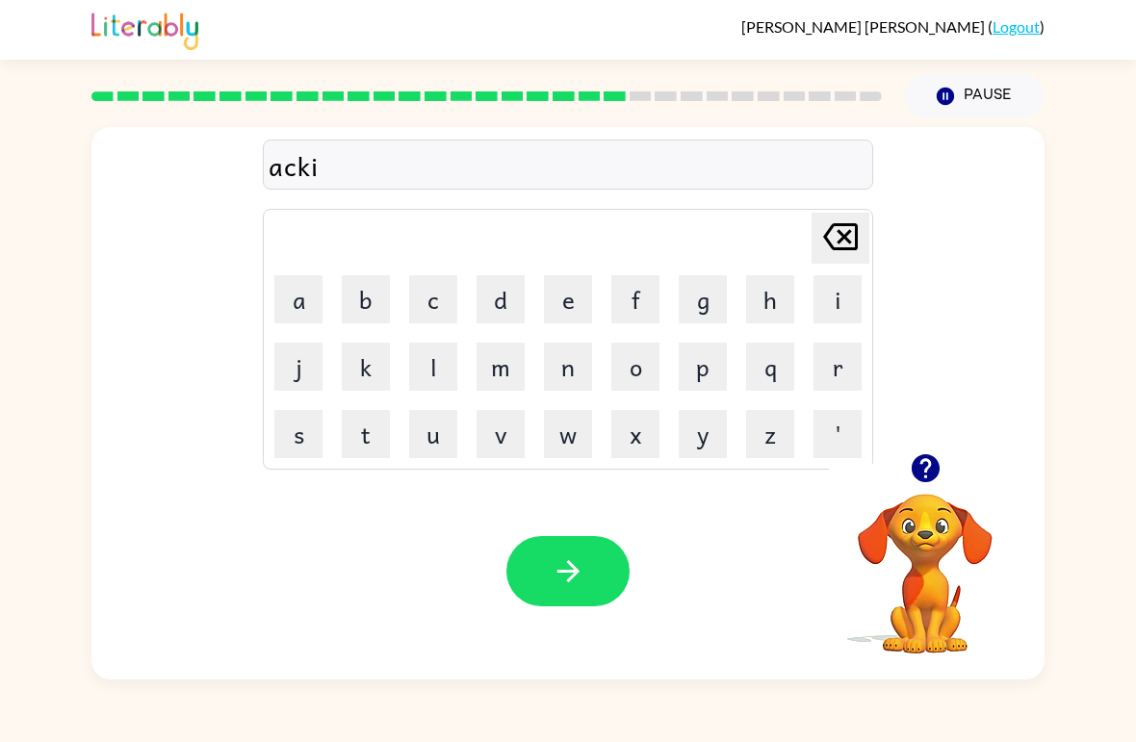
click at [850, 241] on icon "[PERSON_NAME] last character input" at bounding box center [841, 237] width 46 height 46
click at [849, 240] on icon "[PERSON_NAME] last character input" at bounding box center [841, 237] width 46 height 46
click at [859, 249] on icon "[PERSON_NAME] last character input" at bounding box center [841, 237] width 46 height 46
click at [859, 248] on icon "[PERSON_NAME] last character input" at bounding box center [841, 237] width 46 height 46
click at [583, 432] on button "w" at bounding box center [568, 434] width 48 height 48
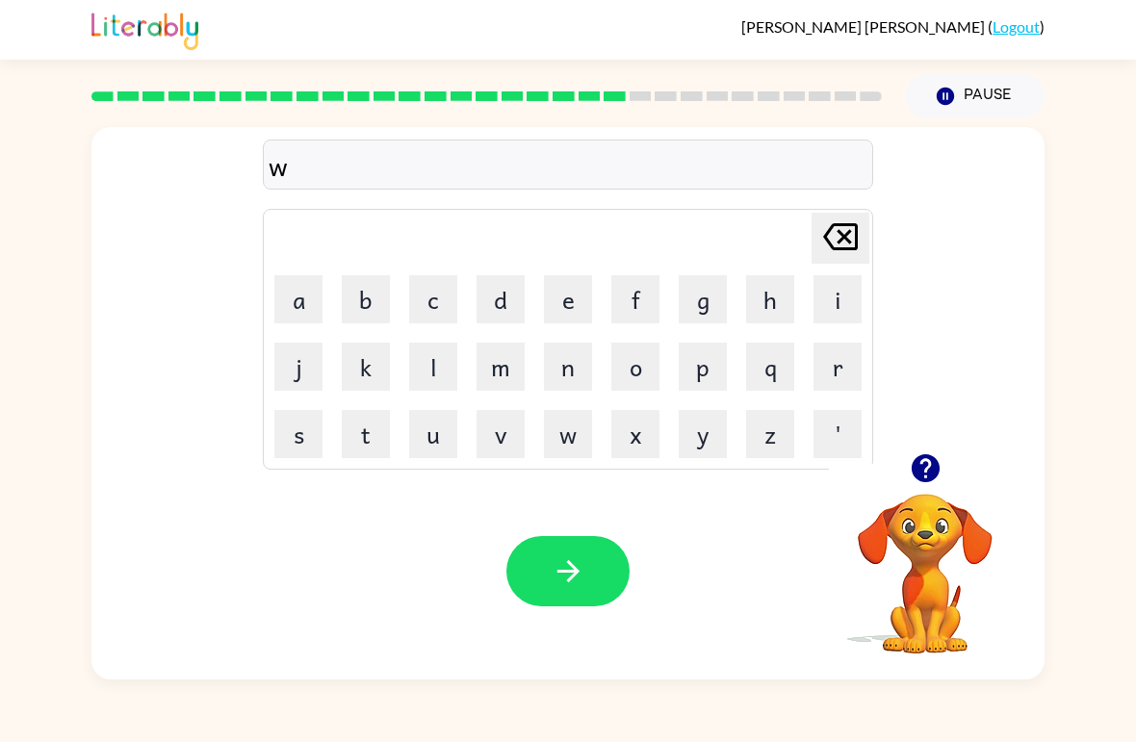
click at [304, 299] on button "a" at bounding box center [298, 299] width 48 height 48
click at [454, 303] on button "c" at bounding box center [433, 299] width 48 height 48
click at [344, 390] on button "k" at bounding box center [366, 367] width 48 height 48
click at [570, 567] on icon "button" at bounding box center [569, 572] width 34 height 34
click at [288, 435] on button "s" at bounding box center [298, 434] width 48 height 48
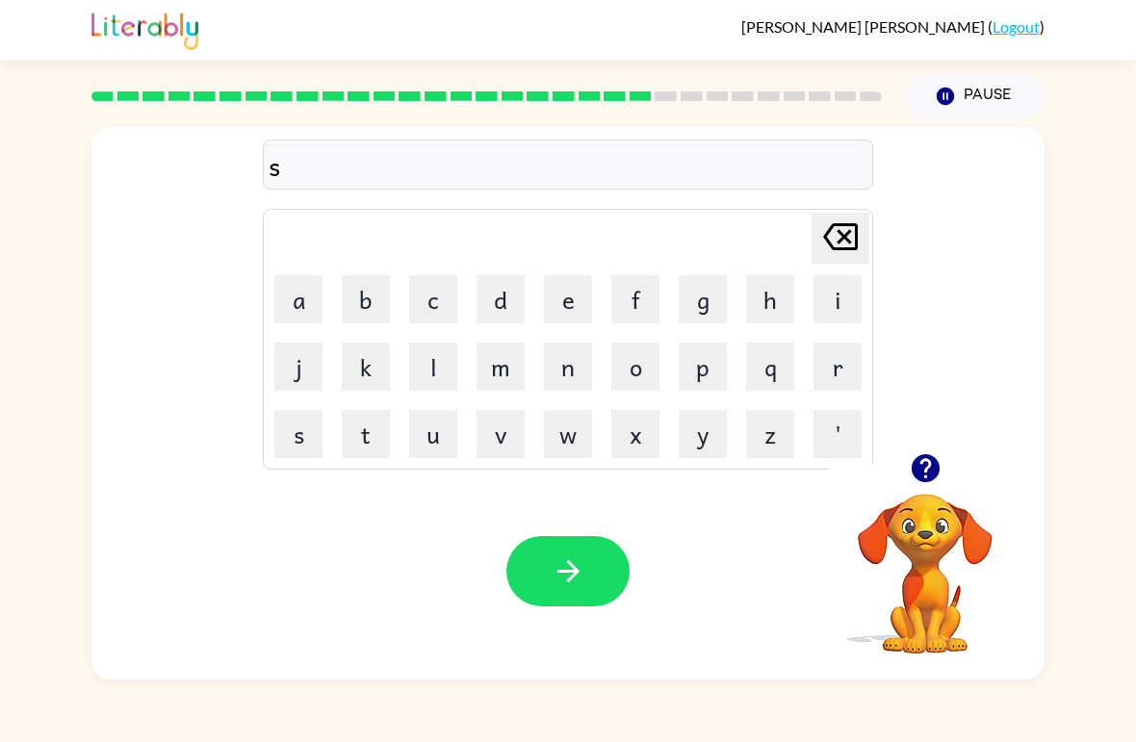
click at [578, 372] on button "n" at bounding box center [568, 367] width 48 height 48
click at [644, 375] on button "o" at bounding box center [635, 367] width 48 height 48
click at [503, 361] on button "m" at bounding box center [501, 367] width 48 height 48
click at [308, 283] on button "a" at bounding box center [298, 299] width 48 height 48
click at [567, 382] on button "n" at bounding box center [568, 367] width 48 height 48
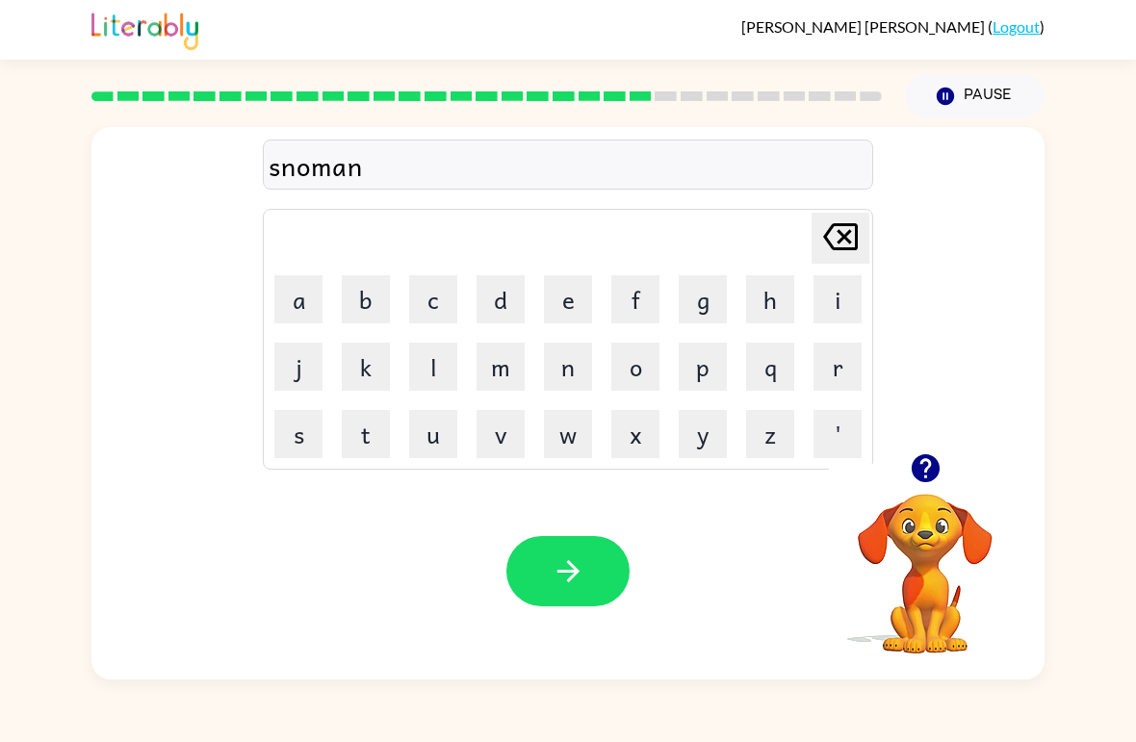
click at [572, 573] on icon "button" at bounding box center [568, 571] width 22 height 22
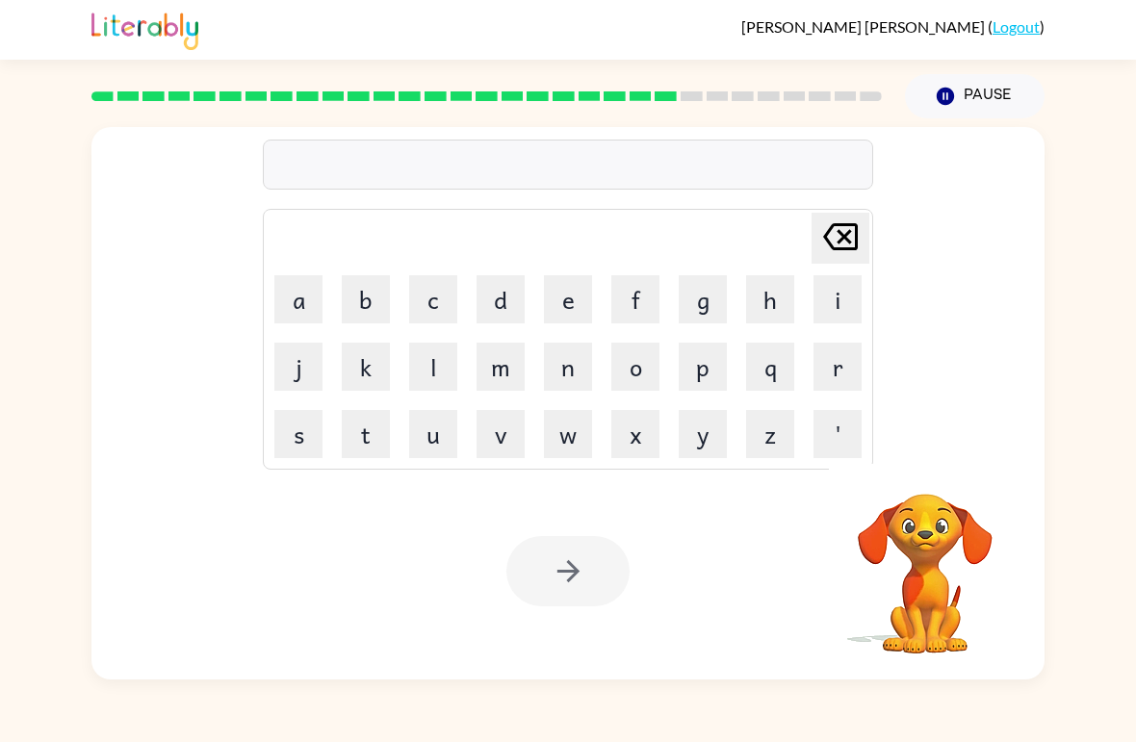
click at [584, 426] on button "w" at bounding box center [568, 434] width 48 height 48
click at [815, 312] on button "i" at bounding box center [838, 299] width 48 height 48
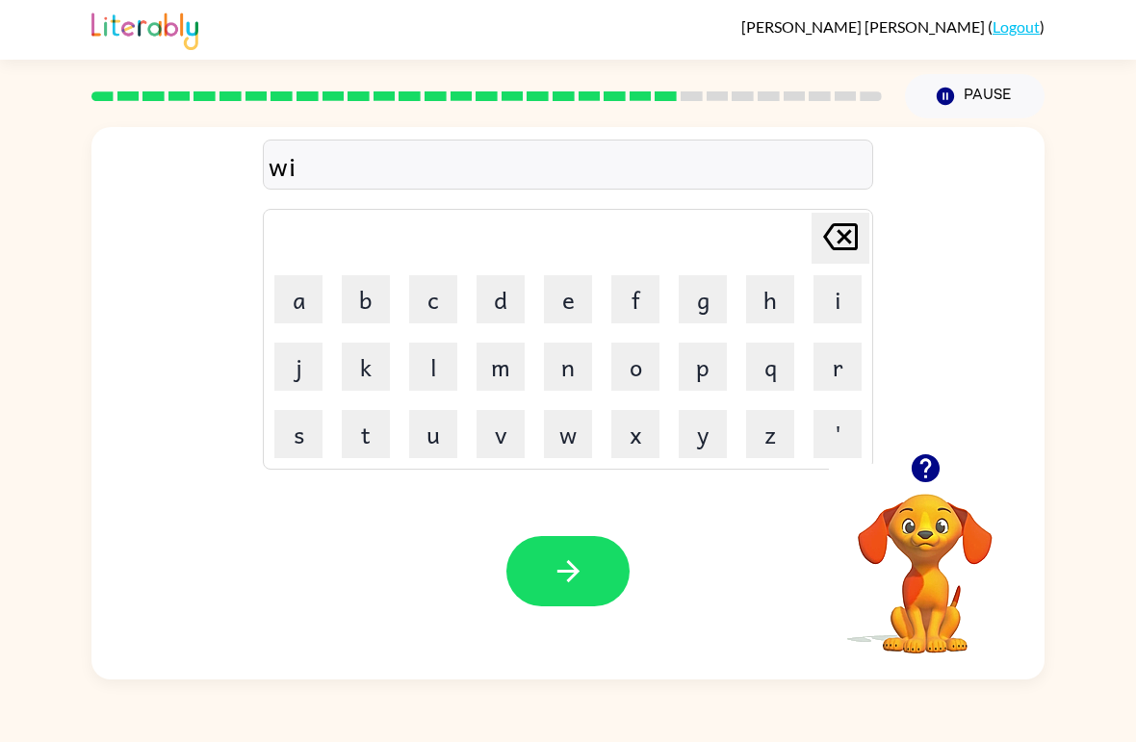
click at [584, 378] on button "n" at bounding box center [568, 367] width 48 height 48
click at [378, 425] on button "t" at bounding box center [366, 434] width 48 height 48
click at [578, 296] on button "e" at bounding box center [568, 299] width 48 height 48
click at [857, 367] on button "r" at bounding box center [838, 367] width 48 height 48
click at [575, 568] on icon "button" at bounding box center [568, 571] width 22 height 22
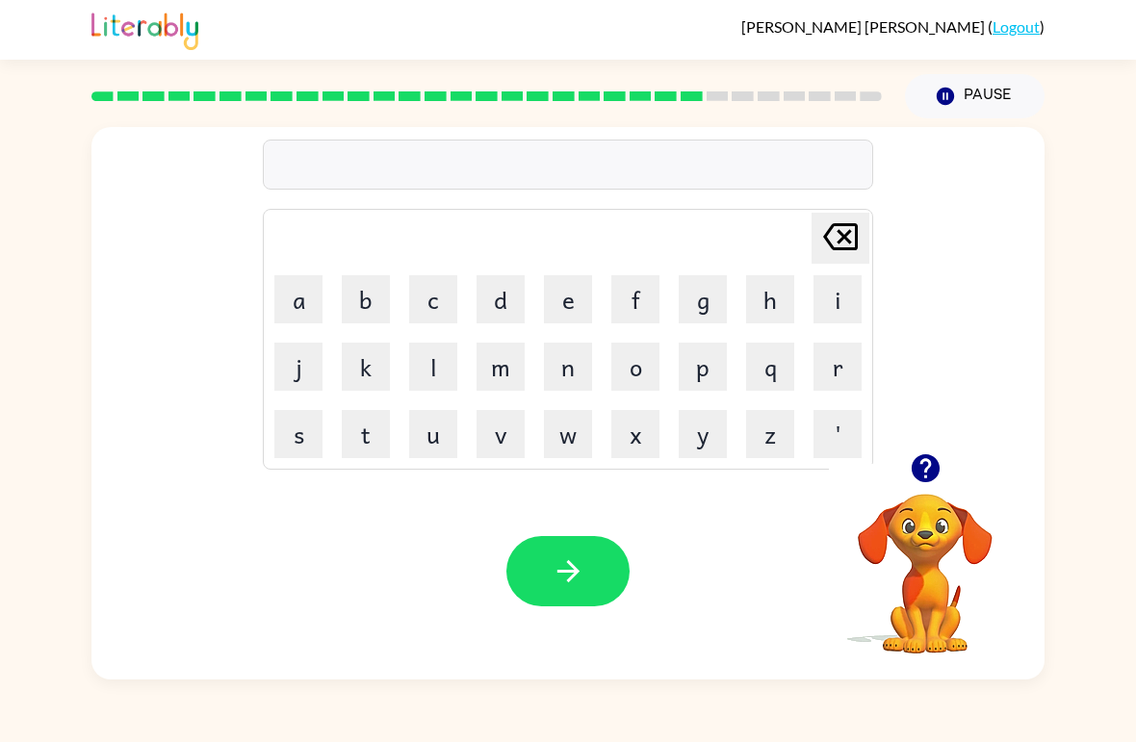
click at [453, 299] on button "c" at bounding box center [433, 299] width 48 height 48
click at [784, 301] on button "h" at bounding box center [770, 299] width 48 height 48
click at [575, 311] on button "e" at bounding box center [568, 299] width 48 height 48
click at [314, 444] on button "s" at bounding box center [298, 434] width 48 height 48
click at [379, 445] on button "t" at bounding box center [366, 434] width 48 height 48
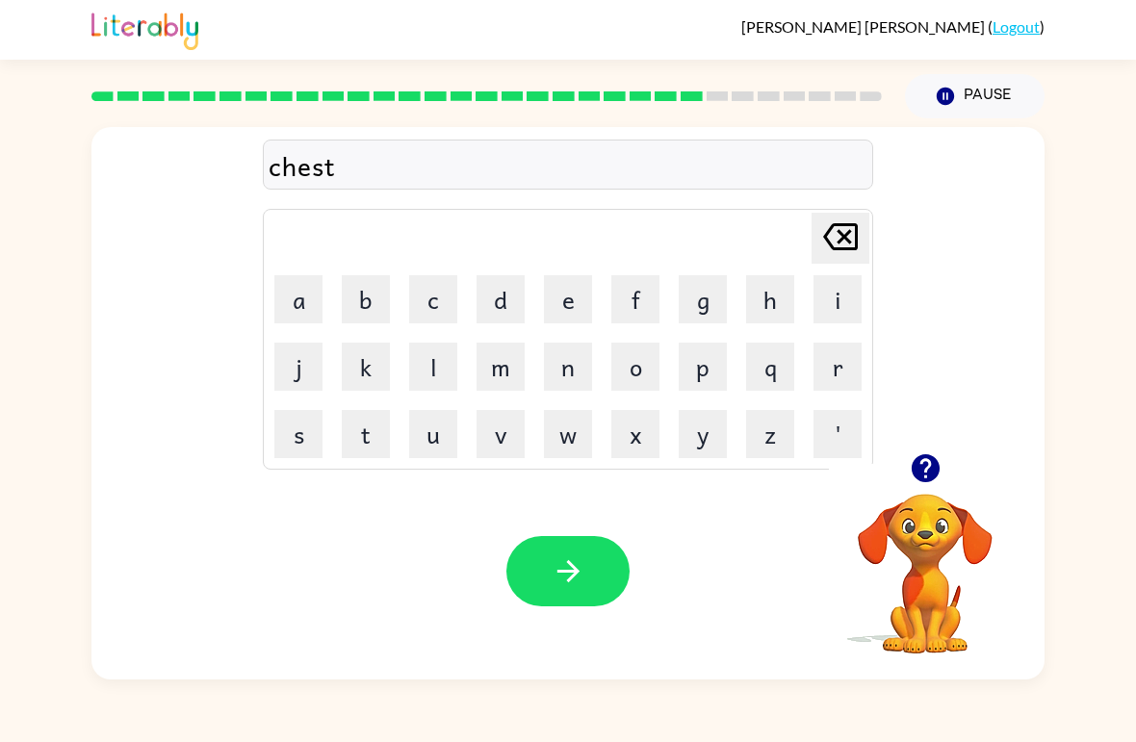
click at [574, 571] on icon "button" at bounding box center [569, 572] width 34 height 34
click at [291, 444] on button "s" at bounding box center [298, 434] width 48 height 48
click at [436, 437] on button "u" at bounding box center [433, 434] width 48 height 48
click at [512, 304] on button "d" at bounding box center [501, 299] width 48 height 48
click at [835, 309] on button "i" at bounding box center [838, 299] width 48 height 48
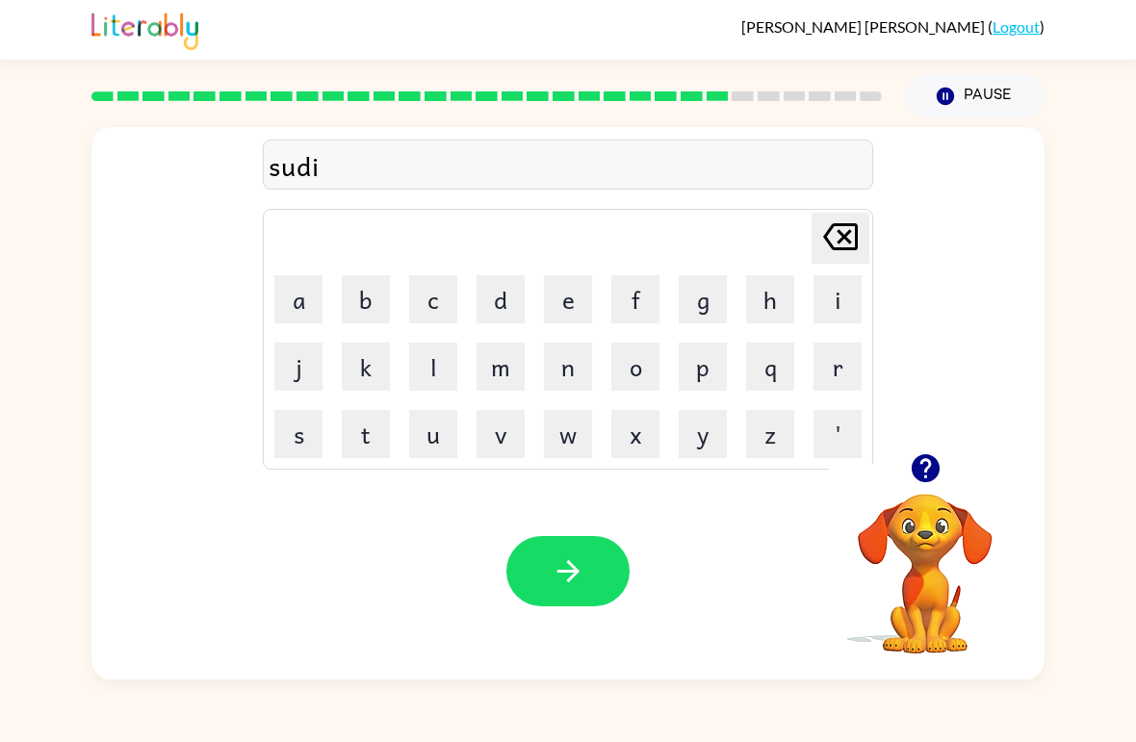
click at [571, 368] on button "n" at bounding box center [568, 367] width 48 height 48
click at [588, 572] on button "button" at bounding box center [567, 571] width 123 height 70
click at [434, 309] on button "c" at bounding box center [433, 299] width 48 height 48
click at [638, 387] on button "o" at bounding box center [635, 367] width 48 height 48
click at [576, 361] on button "n" at bounding box center [568, 367] width 48 height 48
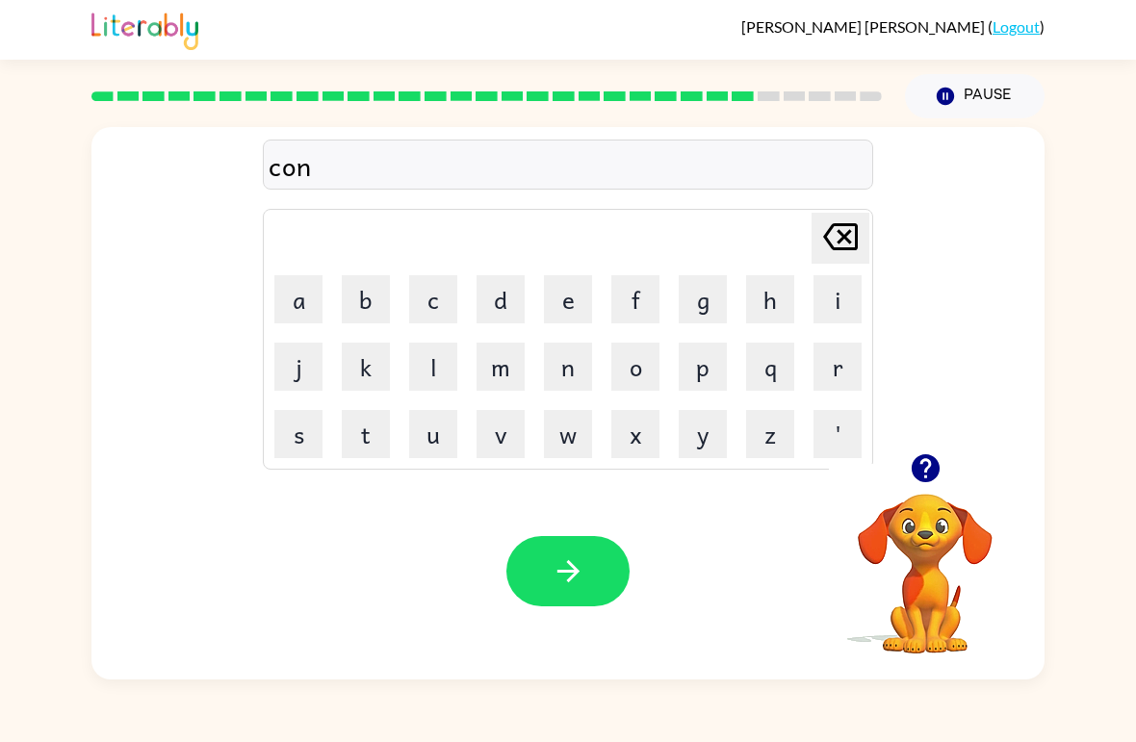
click at [567, 301] on button "e" at bounding box center [568, 299] width 48 height 48
click at [559, 564] on icon "button" at bounding box center [569, 572] width 34 height 34
click at [424, 302] on button "c" at bounding box center [433, 299] width 48 height 48
click at [775, 301] on button "h" at bounding box center [770, 299] width 48 height 48
click at [310, 307] on button "a" at bounding box center [298, 299] width 48 height 48
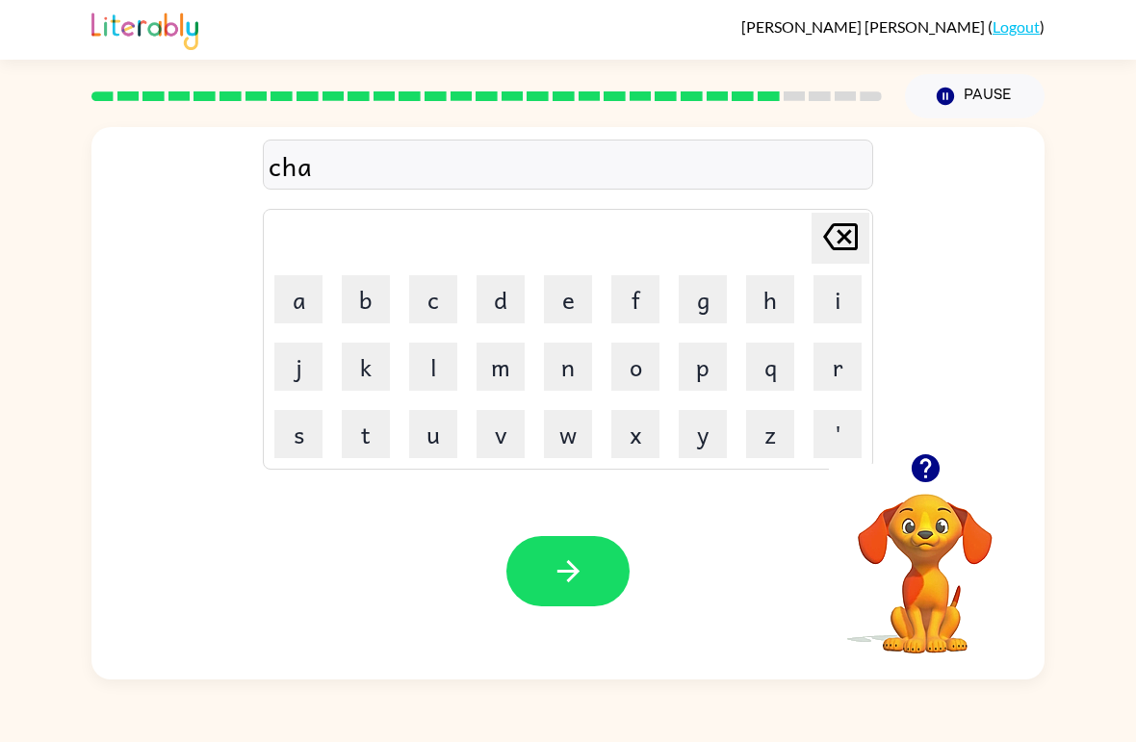
click at [568, 374] on button "n" at bounding box center [568, 367] width 48 height 48
click at [557, 294] on button "e" at bounding box center [568, 299] width 48 height 48
click at [572, 565] on icon "button" at bounding box center [568, 571] width 22 height 22
click at [919, 474] on icon "button" at bounding box center [925, 468] width 28 height 28
click at [308, 443] on button "s" at bounding box center [298, 434] width 48 height 48
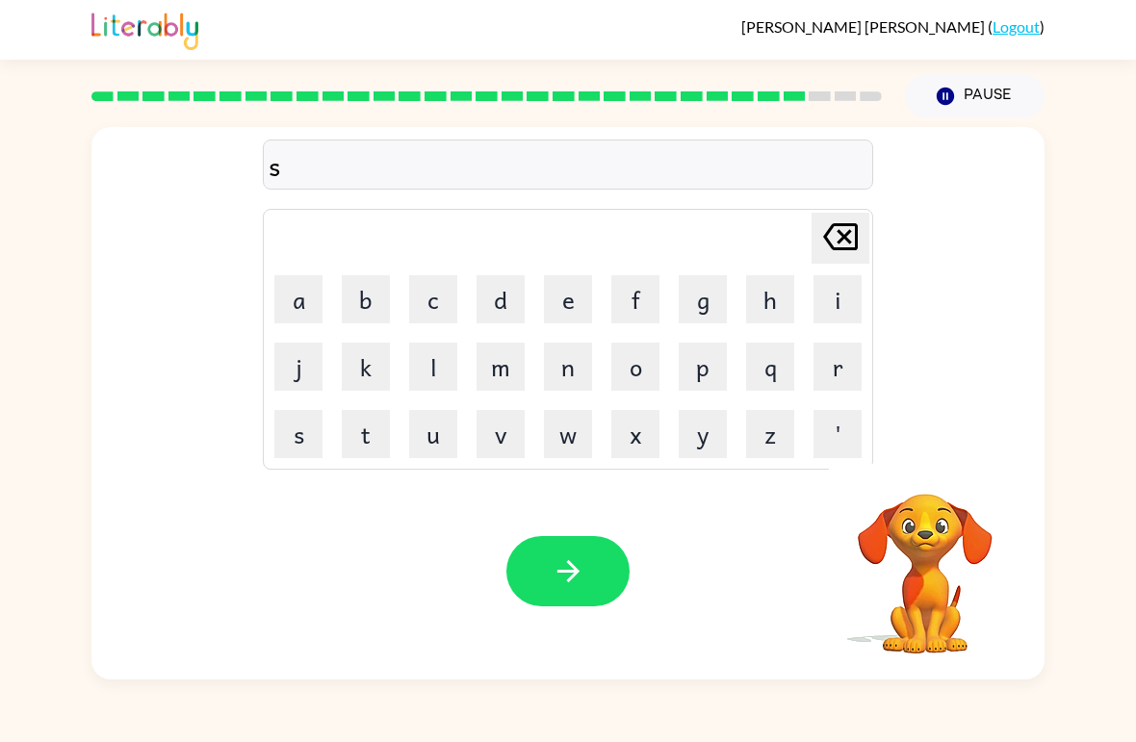
click at [792, 297] on button "h" at bounding box center [770, 299] width 48 height 48
click at [445, 438] on button "u" at bounding box center [433, 434] width 48 height 48
click at [356, 426] on button "t" at bounding box center [366, 434] width 48 height 48
click at [544, 532] on div "Your browser must support playing .mp4 files to use Literably. Please try using…" at bounding box center [567, 571] width 953 height 217
click at [563, 591] on button "button" at bounding box center [567, 571] width 123 height 70
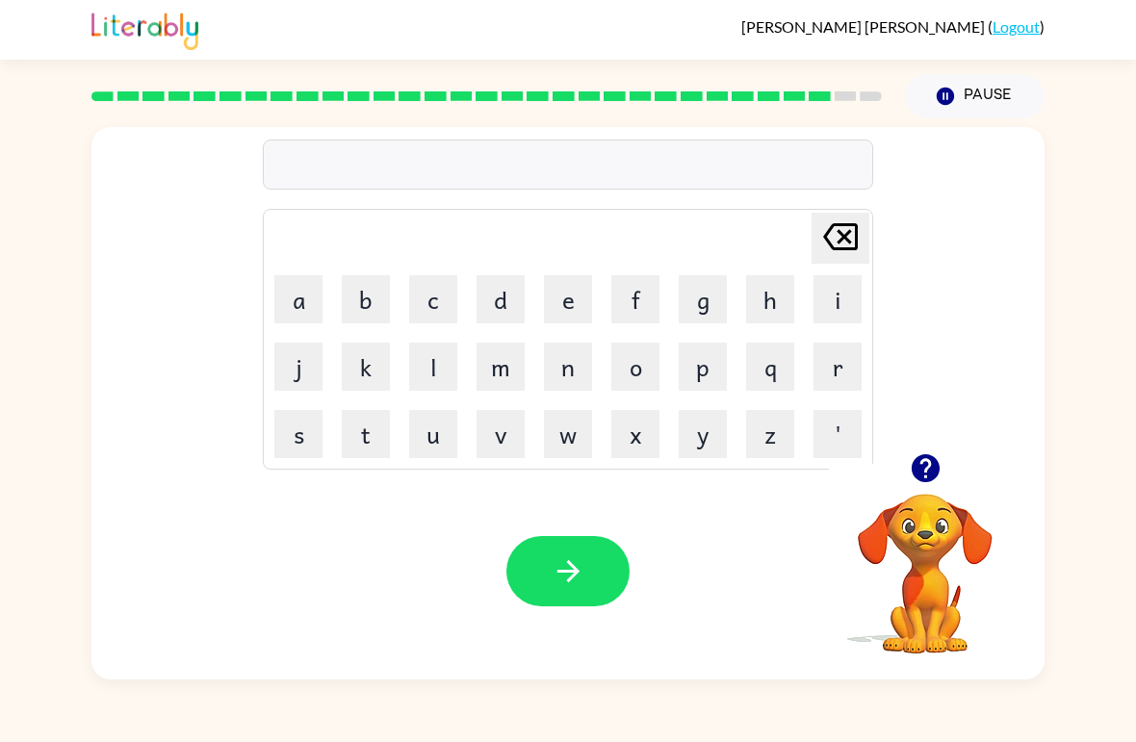
click at [365, 444] on button "t" at bounding box center [366, 434] width 48 height 48
click at [791, 299] on button "h" at bounding box center [770, 299] width 48 height 48
click at [819, 301] on button "i" at bounding box center [838, 299] width 48 height 48
click at [845, 367] on button "r" at bounding box center [838, 367] width 48 height 48
click at [302, 436] on button "s" at bounding box center [298, 434] width 48 height 48
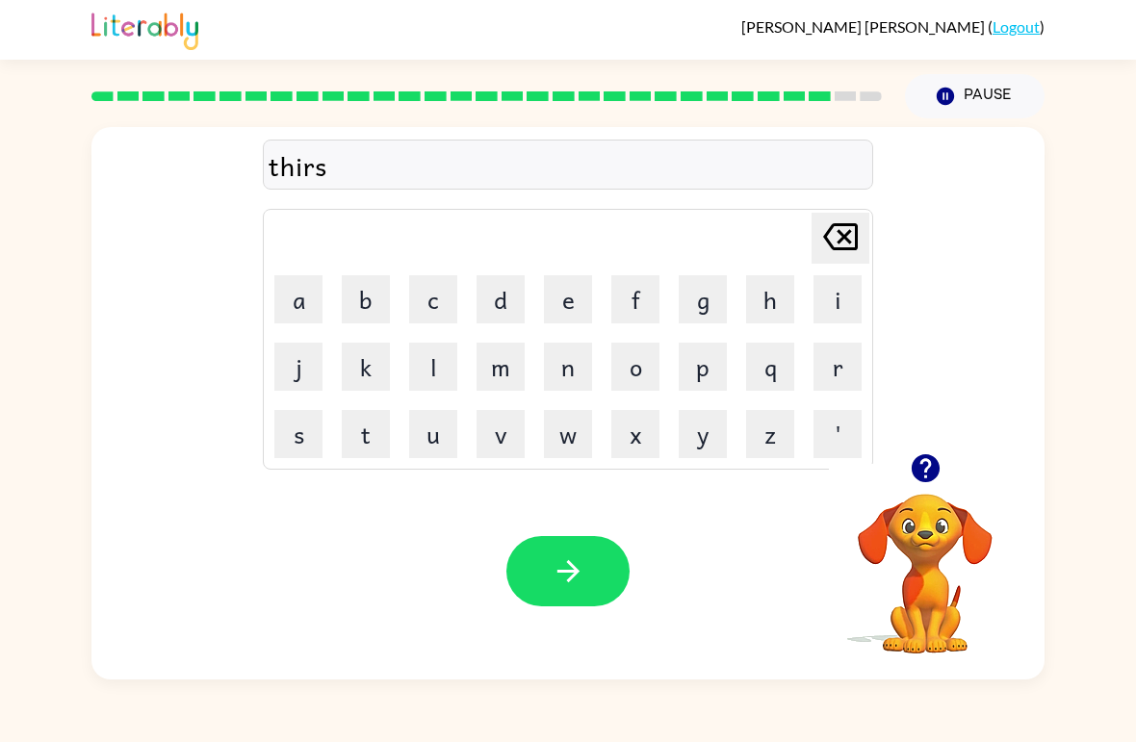
click at [364, 436] on button "t" at bounding box center [366, 434] width 48 height 48
click at [582, 580] on icon "button" at bounding box center [569, 572] width 34 height 34
click at [859, 369] on button "r" at bounding box center [838, 367] width 48 height 48
click at [840, 290] on button "i" at bounding box center [838, 299] width 48 height 48
click at [713, 366] on button "p" at bounding box center [703, 367] width 48 height 48
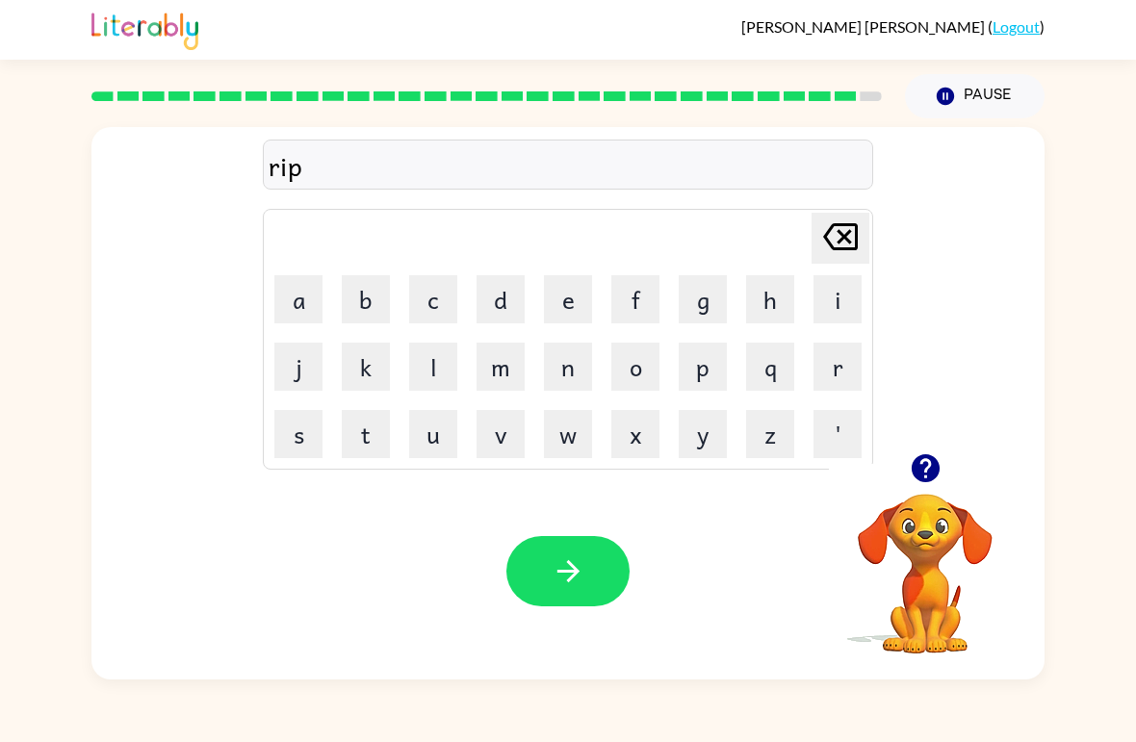
click at [579, 295] on button "e" at bounding box center [568, 299] width 48 height 48
click at [562, 583] on icon "button" at bounding box center [569, 572] width 34 height 34
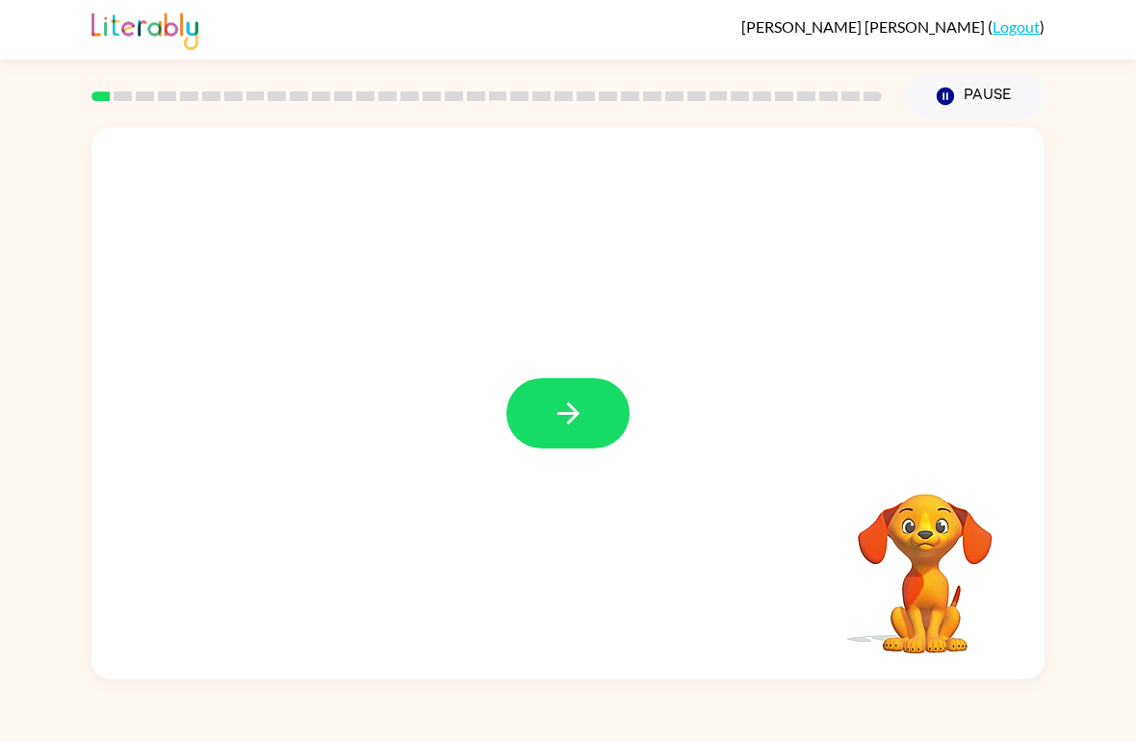
click at [571, 420] on icon "button" at bounding box center [568, 413] width 22 height 22
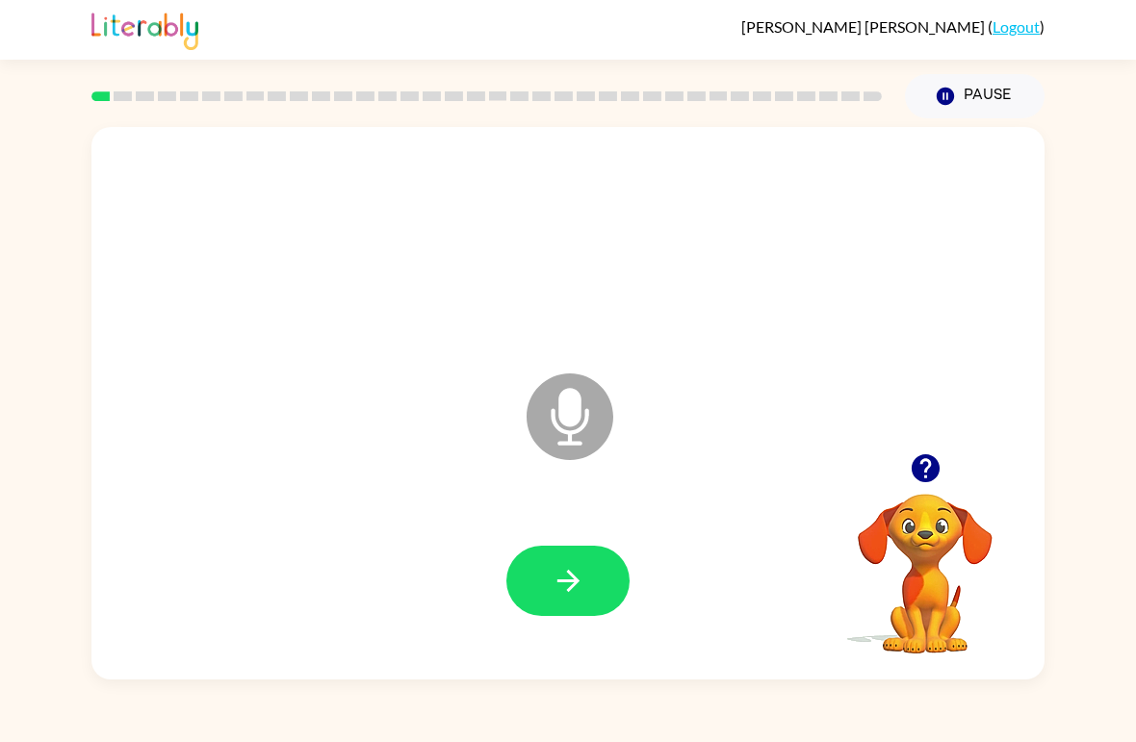
click at [545, 557] on button "button" at bounding box center [567, 581] width 123 height 70
click at [556, 557] on button "button" at bounding box center [567, 581] width 123 height 70
click at [560, 589] on icon "button" at bounding box center [569, 581] width 34 height 34
click at [558, 587] on icon "button" at bounding box center [569, 581] width 34 height 34
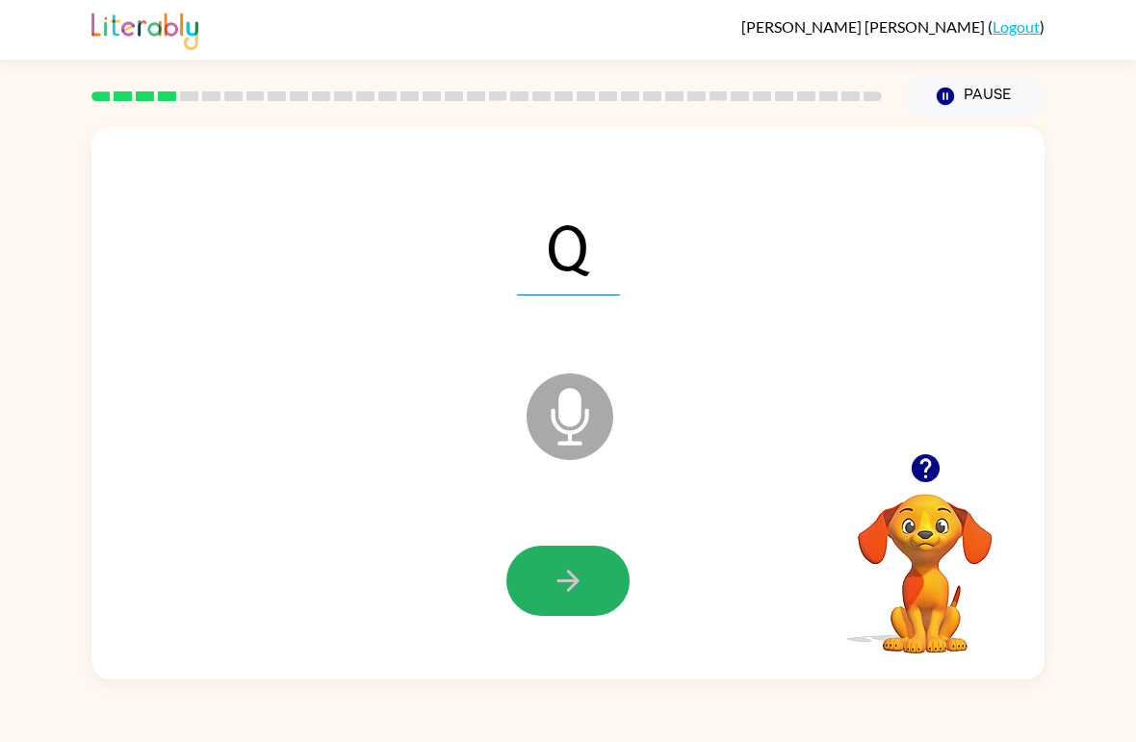
click at [568, 578] on icon "button" at bounding box center [569, 581] width 34 height 34
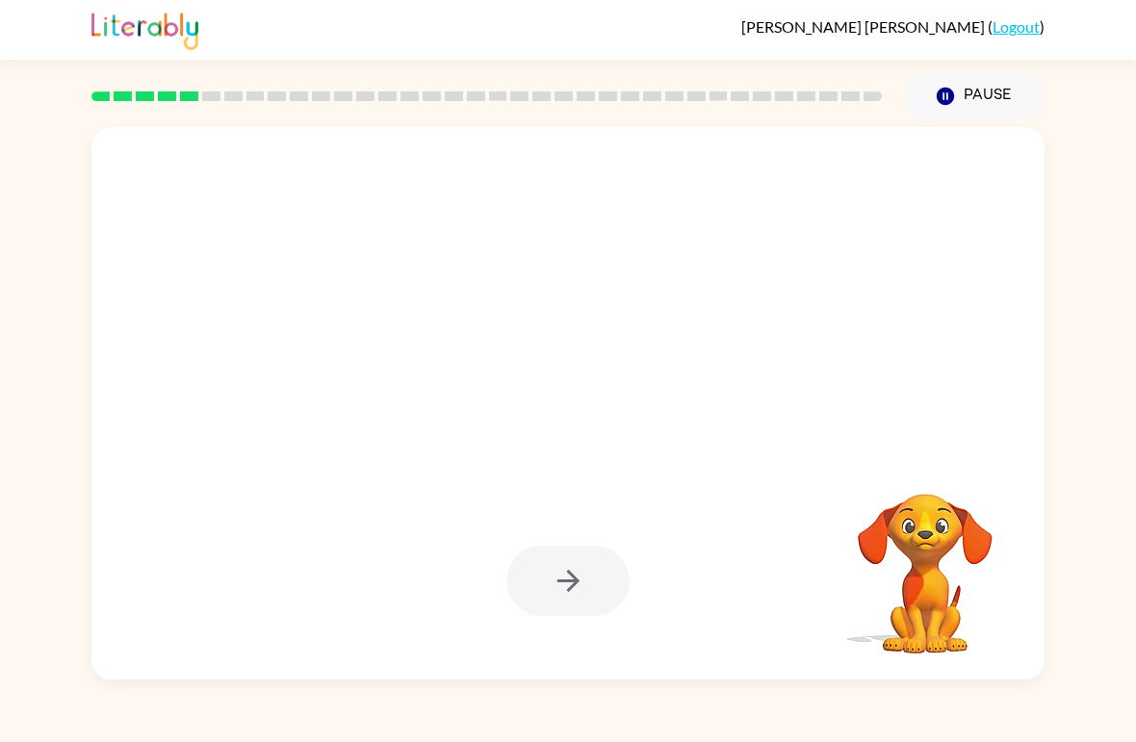
click at [938, 193] on div at bounding box center [568, 245] width 915 height 159
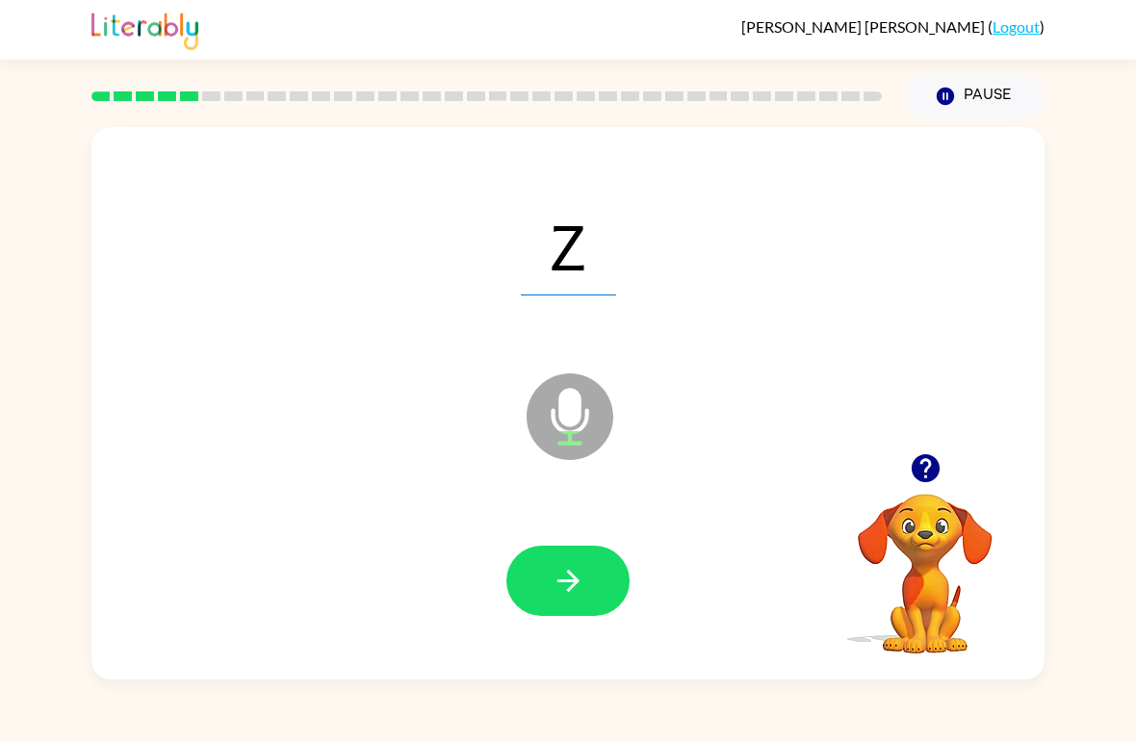
click at [548, 574] on button "button" at bounding box center [567, 581] width 123 height 70
click at [563, 594] on icon "button" at bounding box center [569, 581] width 34 height 34
click at [554, 578] on icon "button" at bounding box center [569, 581] width 34 height 34
click at [542, 588] on button "button" at bounding box center [567, 581] width 123 height 70
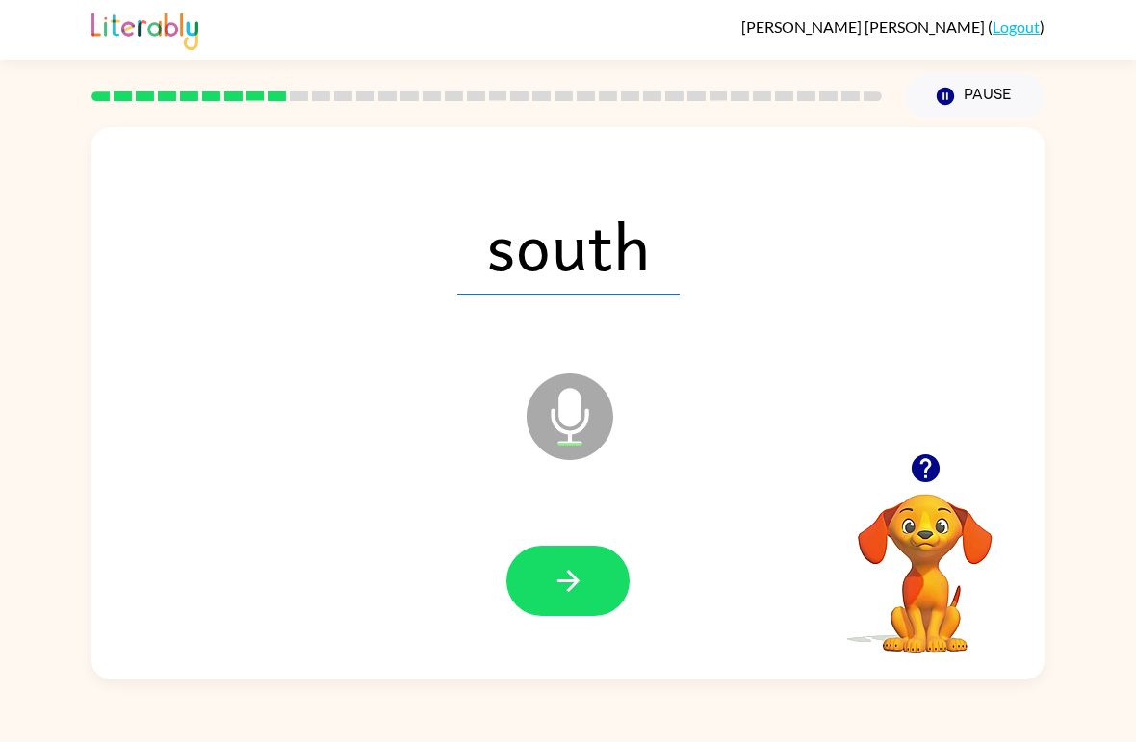
click at [560, 570] on icon "button" at bounding box center [569, 581] width 34 height 34
click at [556, 578] on icon "button" at bounding box center [569, 581] width 34 height 34
click at [552, 583] on icon "button" at bounding box center [569, 581] width 34 height 34
click at [569, 603] on button "button" at bounding box center [567, 581] width 123 height 70
click at [533, 570] on button "button" at bounding box center [567, 581] width 123 height 70
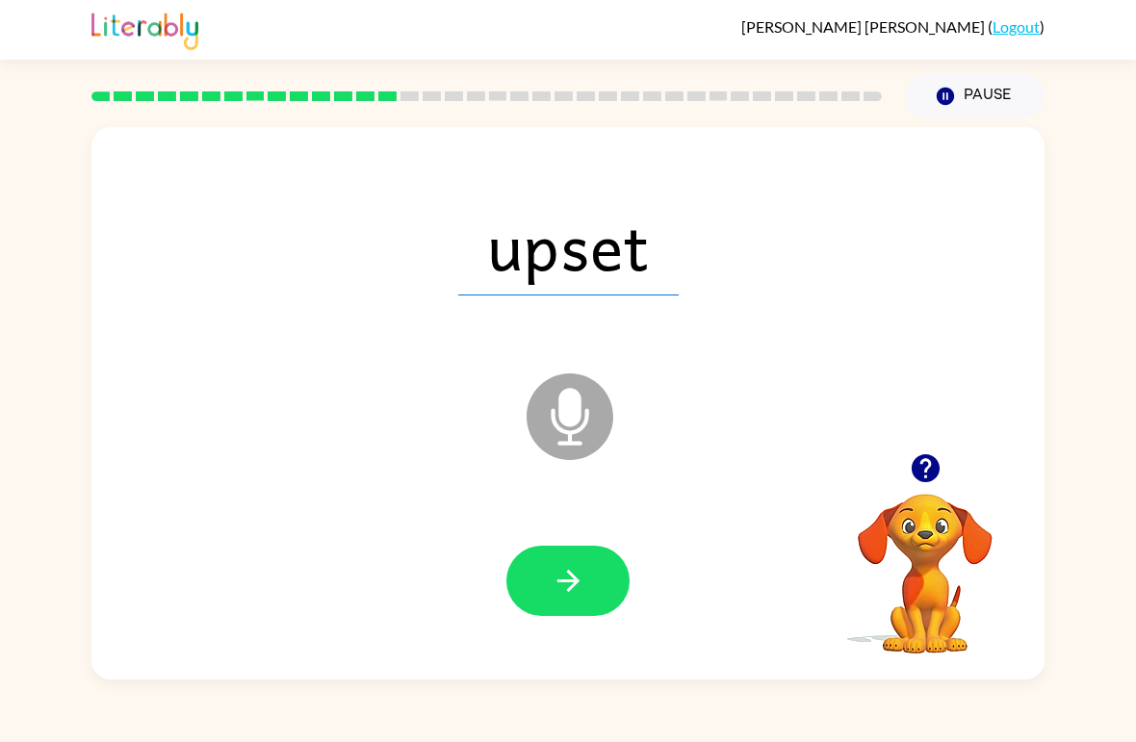
click at [546, 603] on button "button" at bounding box center [567, 581] width 123 height 70
click at [567, 581] on icon "button" at bounding box center [569, 581] width 34 height 34
click at [545, 577] on button "button" at bounding box center [567, 581] width 123 height 70
click at [554, 583] on icon "button" at bounding box center [569, 581] width 34 height 34
click at [532, 605] on button "button" at bounding box center [567, 581] width 123 height 70
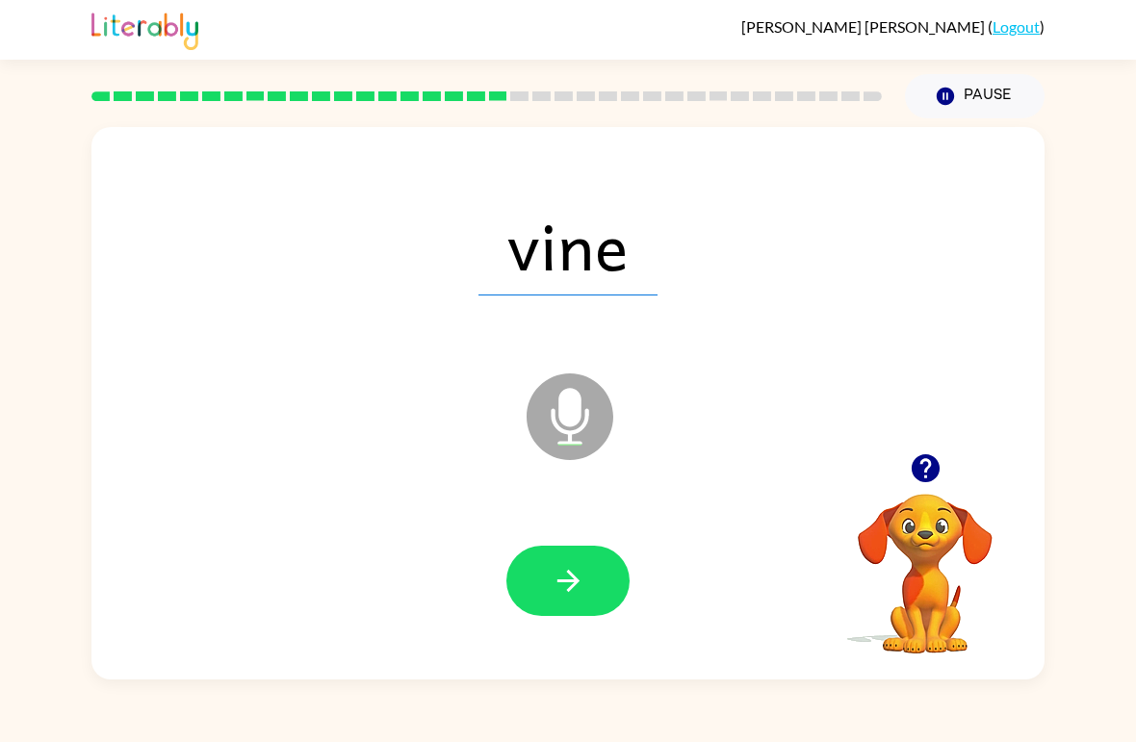
click at [568, 575] on icon "button" at bounding box center [569, 581] width 34 height 34
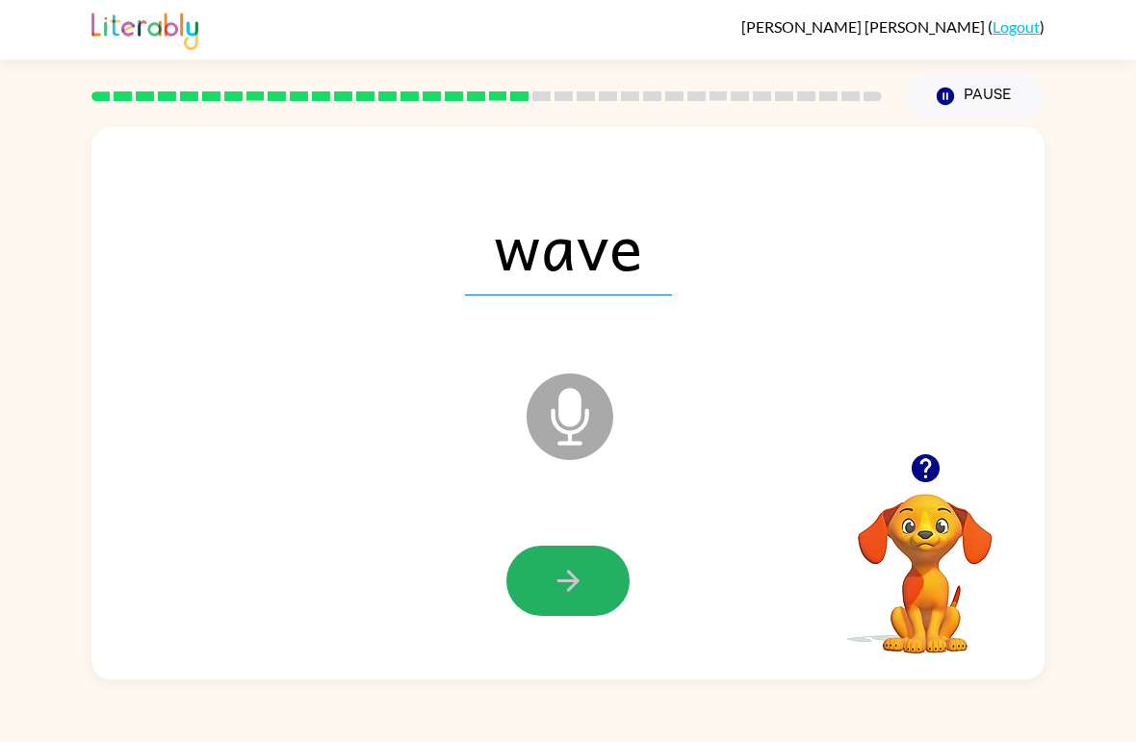
click at [552, 601] on button "button" at bounding box center [567, 581] width 123 height 70
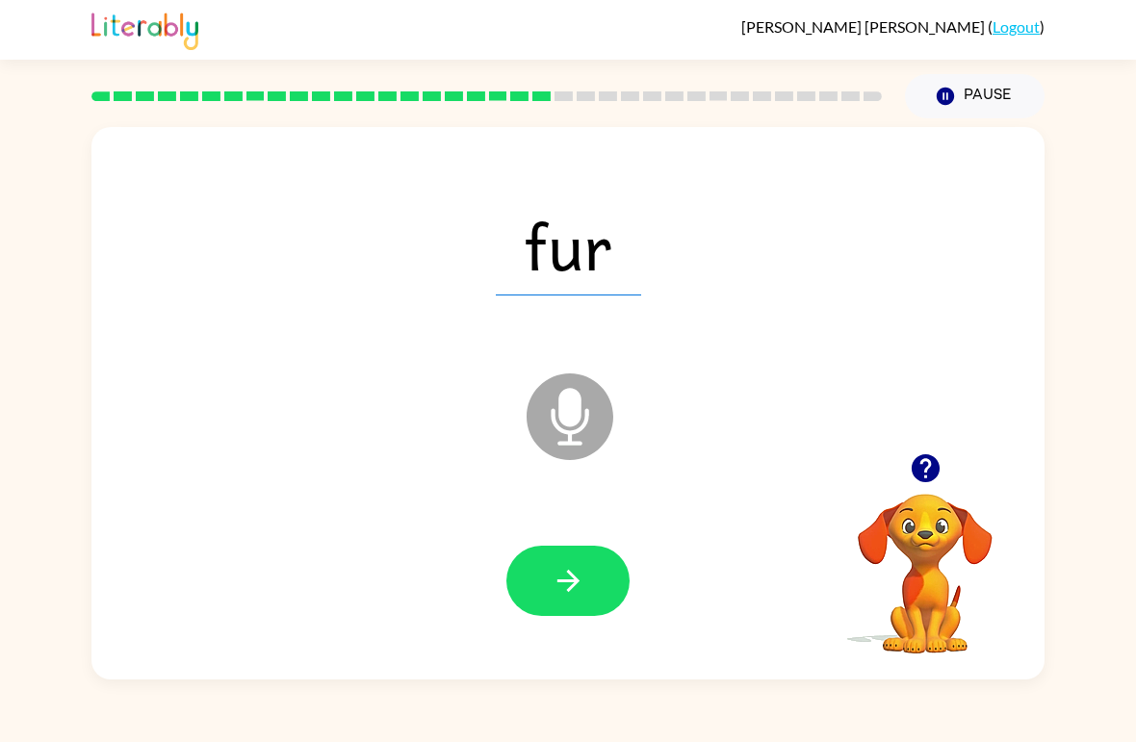
click at [572, 589] on icon "button" at bounding box center [568, 581] width 22 height 22
click at [558, 591] on icon "button" at bounding box center [569, 581] width 34 height 34
click at [561, 593] on icon "button" at bounding box center [569, 581] width 34 height 34
click at [572, 576] on icon "button" at bounding box center [568, 581] width 22 height 22
click at [562, 570] on icon "button" at bounding box center [569, 581] width 34 height 34
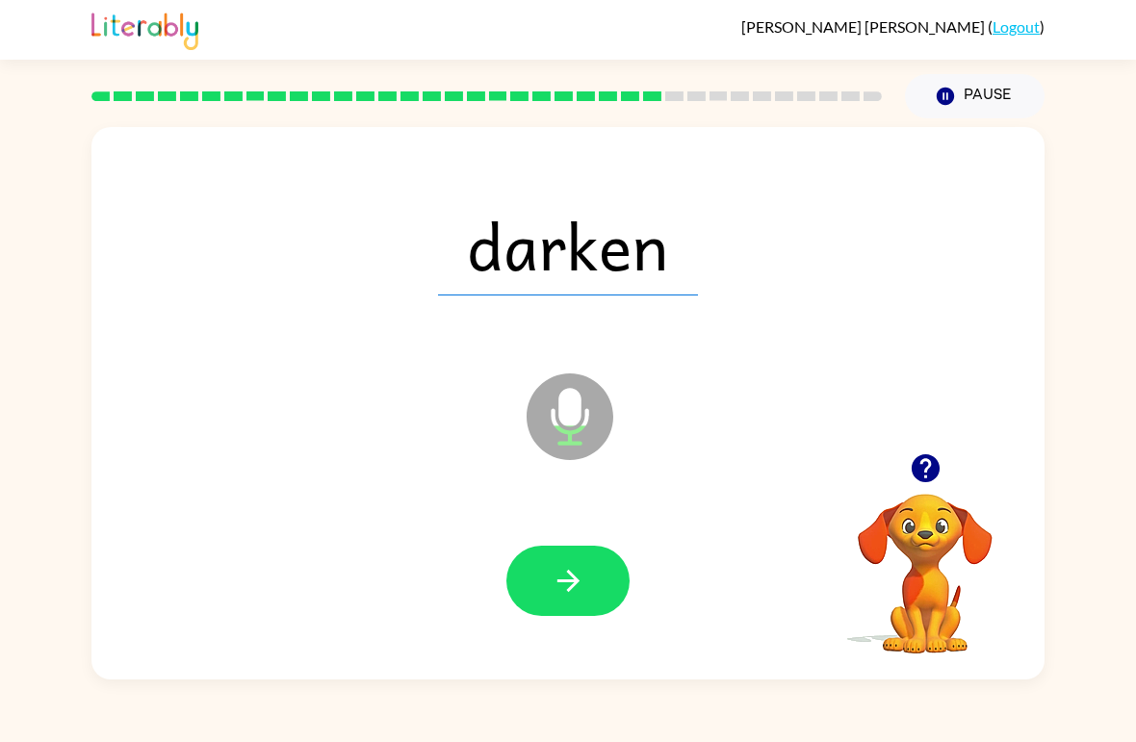
click at [574, 593] on icon "button" at bounding box center [569, 581] width 34 height 34
click at [570, 581] on icon "button" at bounding box center [569, 581] width 34 height 34
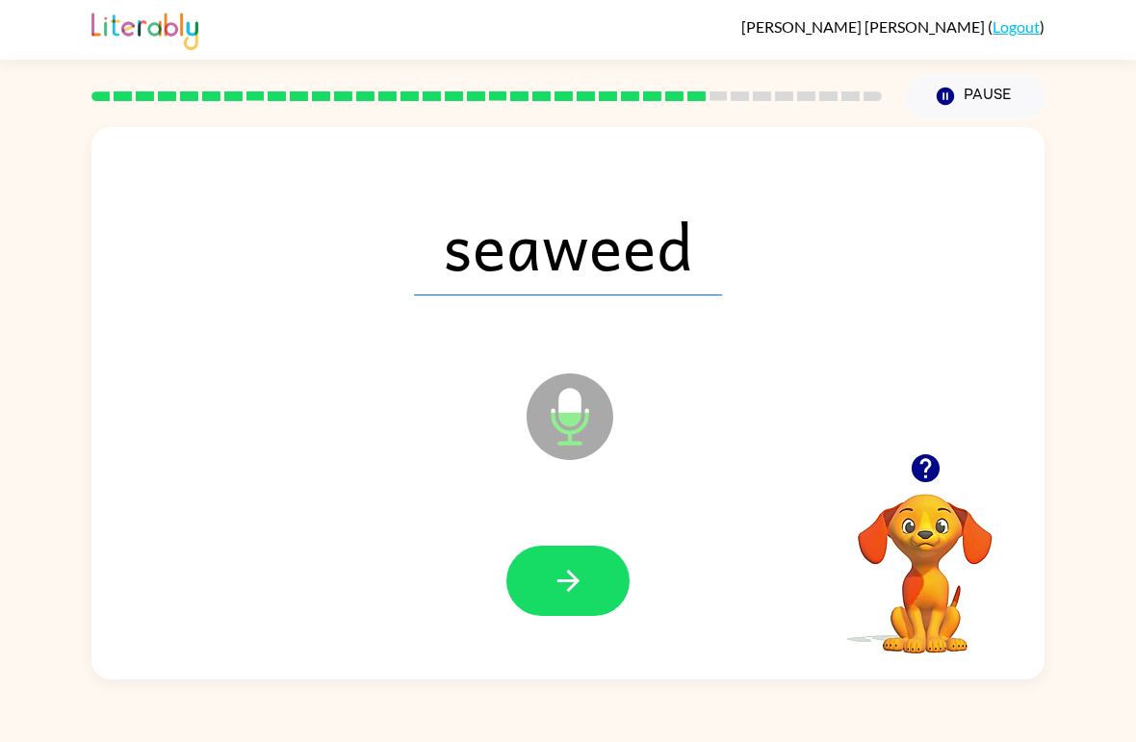
click at [573, 596] on icon "button" at bounding box center [569, 581] width 34 height 34
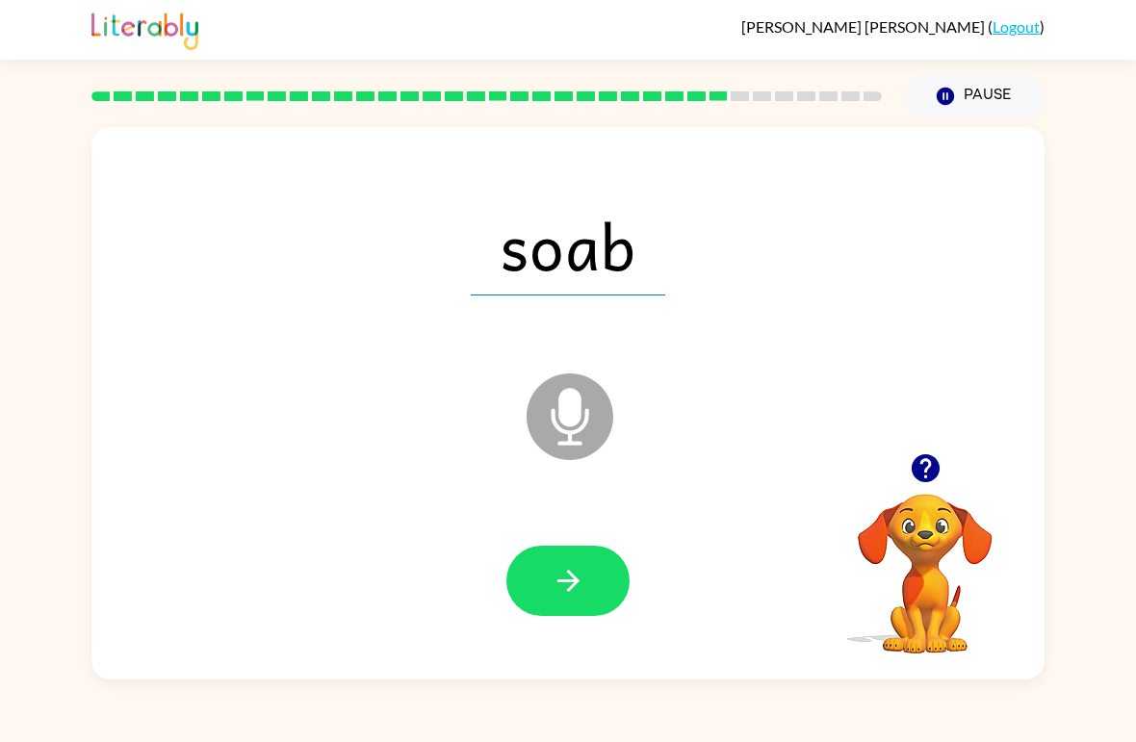
click at [563, 584] on icon "button" at bounding box center [569, 581] width 34 height 34
click at [572, 574] on icon "button" at bounding box center [569, 581] width 34 height 34
click at [568, 590] on icon "button" at bounding box center [568, 581] width 22 height 22
click at [568, 578] on icon "button" at bounding box center [569, 581] width 34 height 34
click at [549, 592] on button "button" at bounding box center [567, 581] width 123 height 70
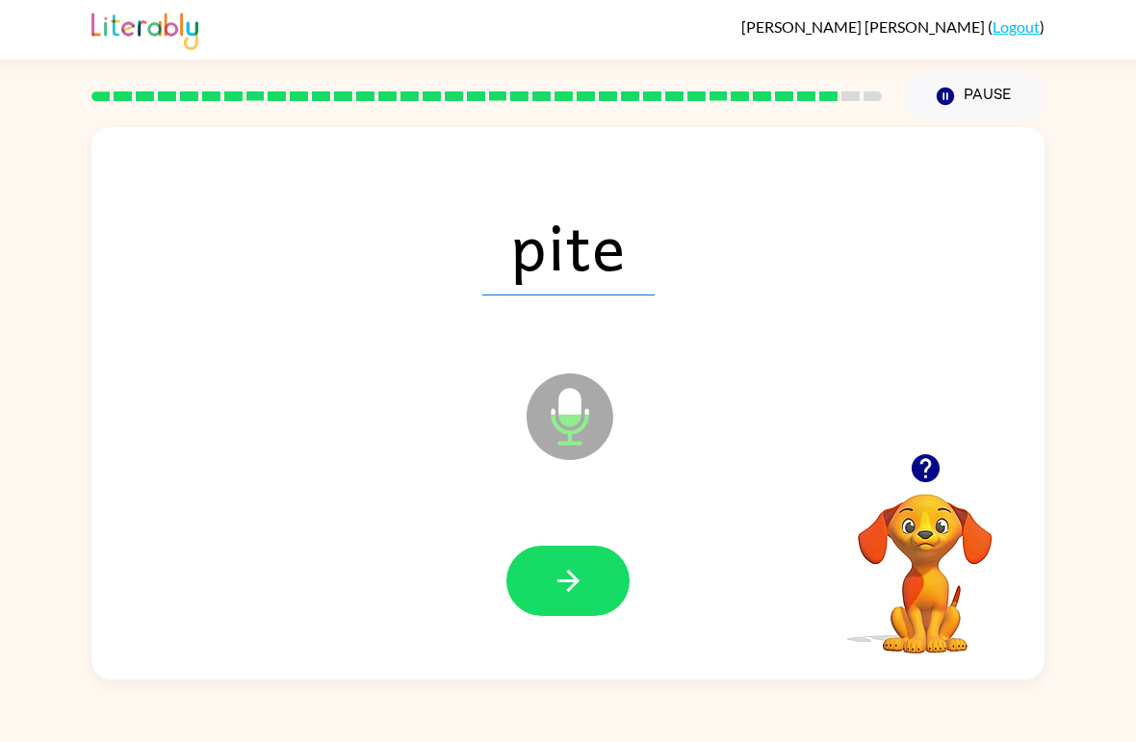
click at [572, 573] on icon "button" at bounding box center [569, 581] width 34 height 34
click at [560, 594] on icon "button" at bounding box center [569, 581] width 34 height 34
